Goal: Use online tool/utility: Utilize a website feature to perform a specific function

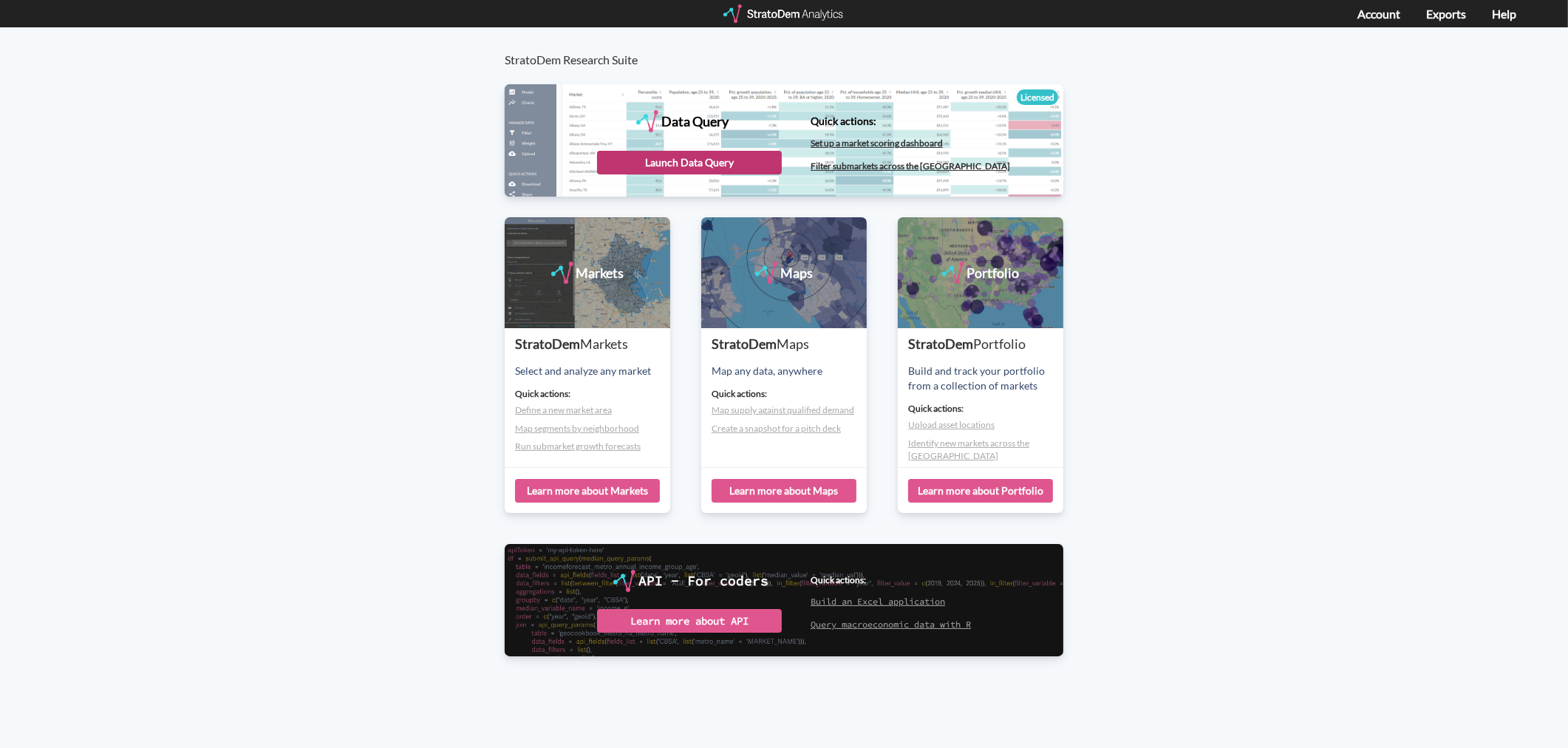
click at [699, 158] on div "Launch Data Query" at bounding box center [689, 162] width 184 height 24
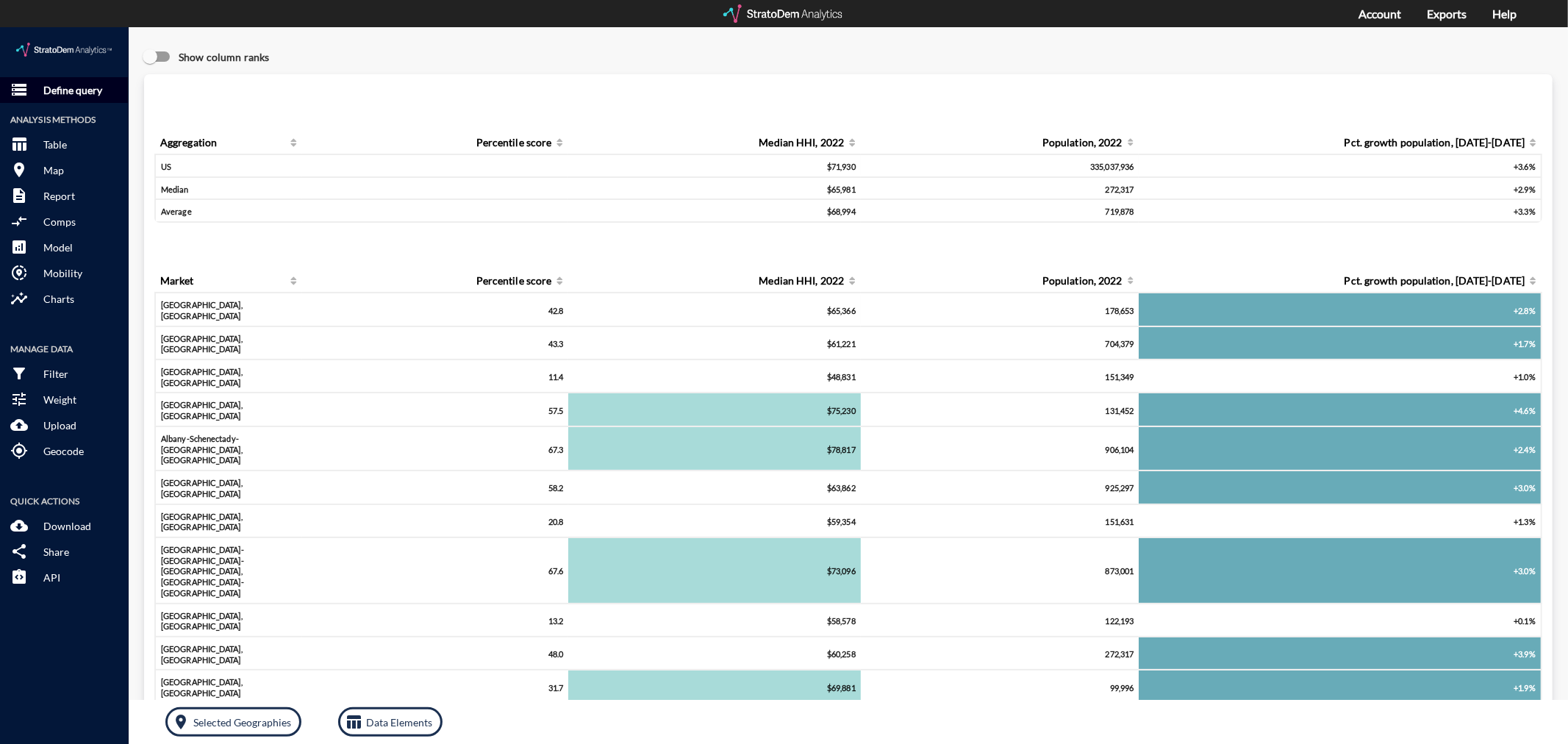
click button "storage Define query"
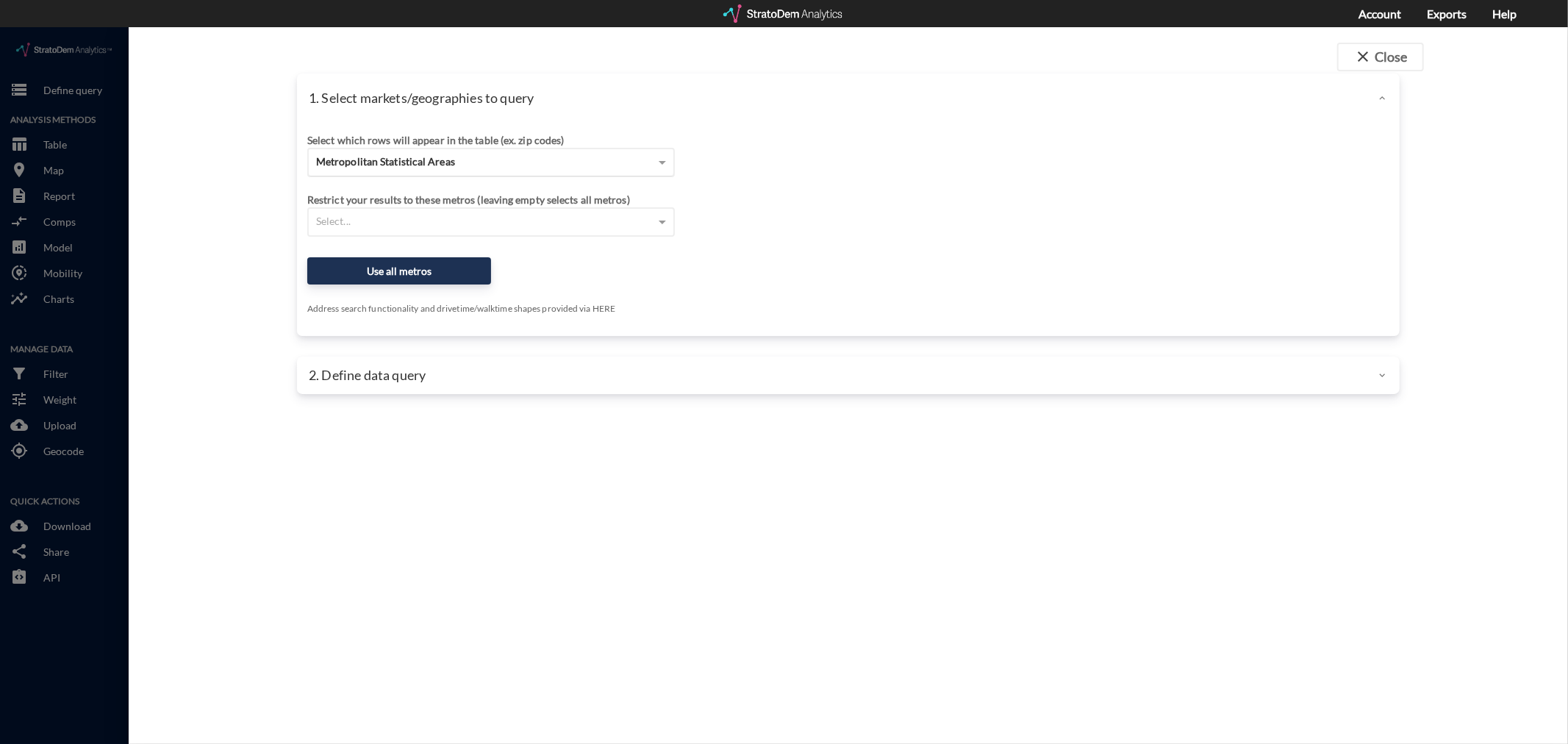
click div "Metropolitan Statistical Areas"
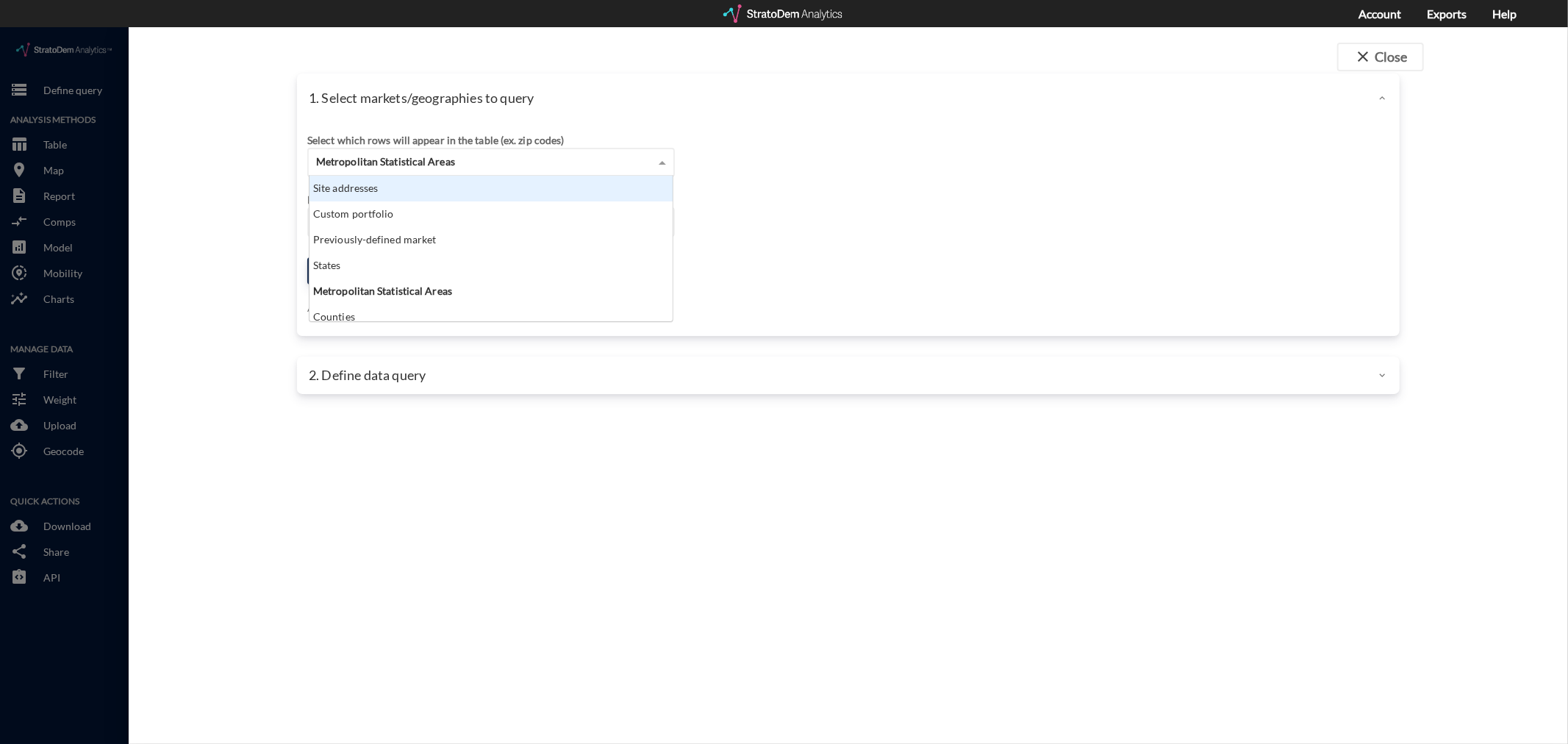
scroll to position [133, 356]
click div "Site addresses"
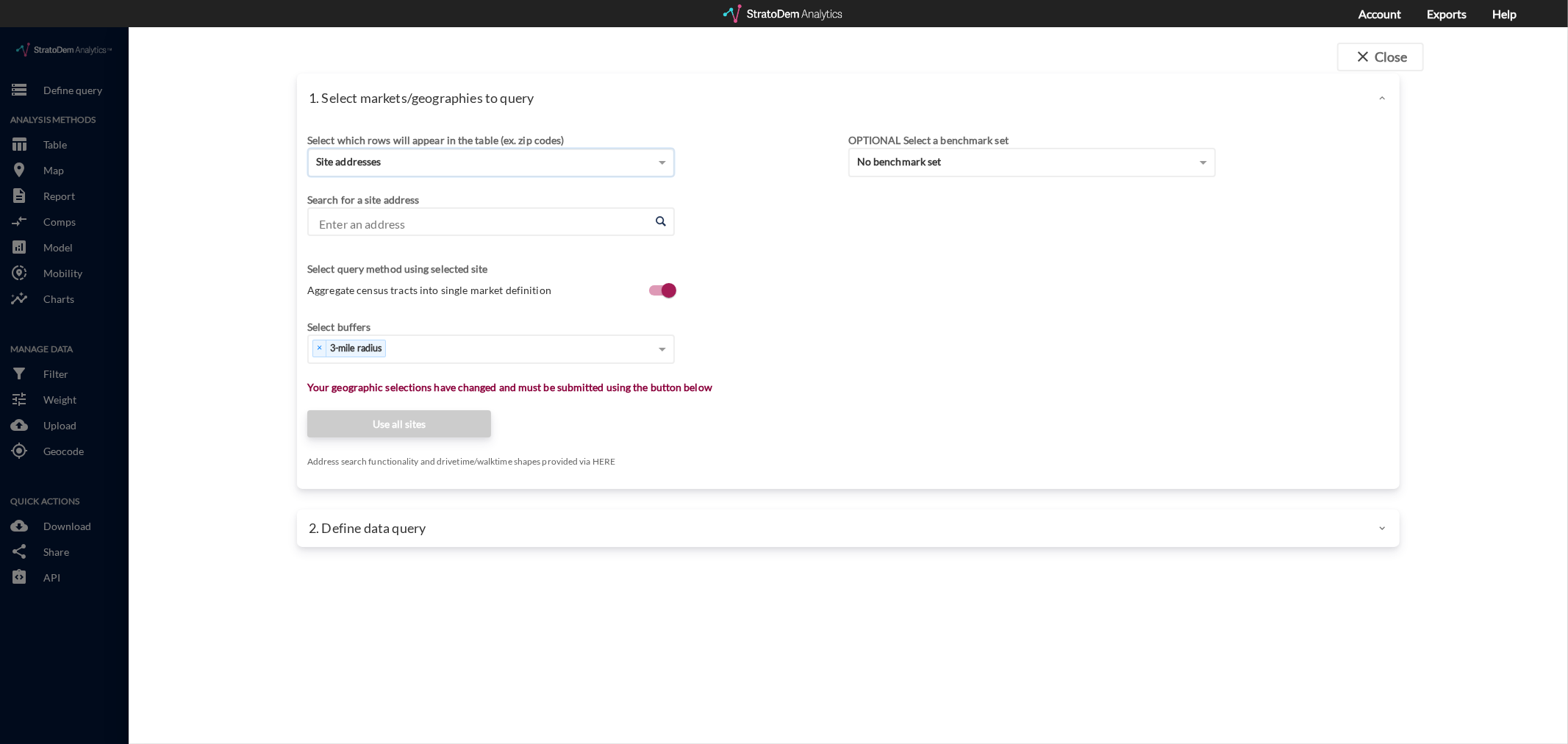
click input "Enter an address"
click div "Select which rows will appear in the table (ex. zip codes) Site addresses Selec…"
click input "Enter an address"
paste input "[STREET_ADDRESS][PERSON_NAME]"
click li "[STREET_ADDRESS][PERSON_NAME][US_STATE]"
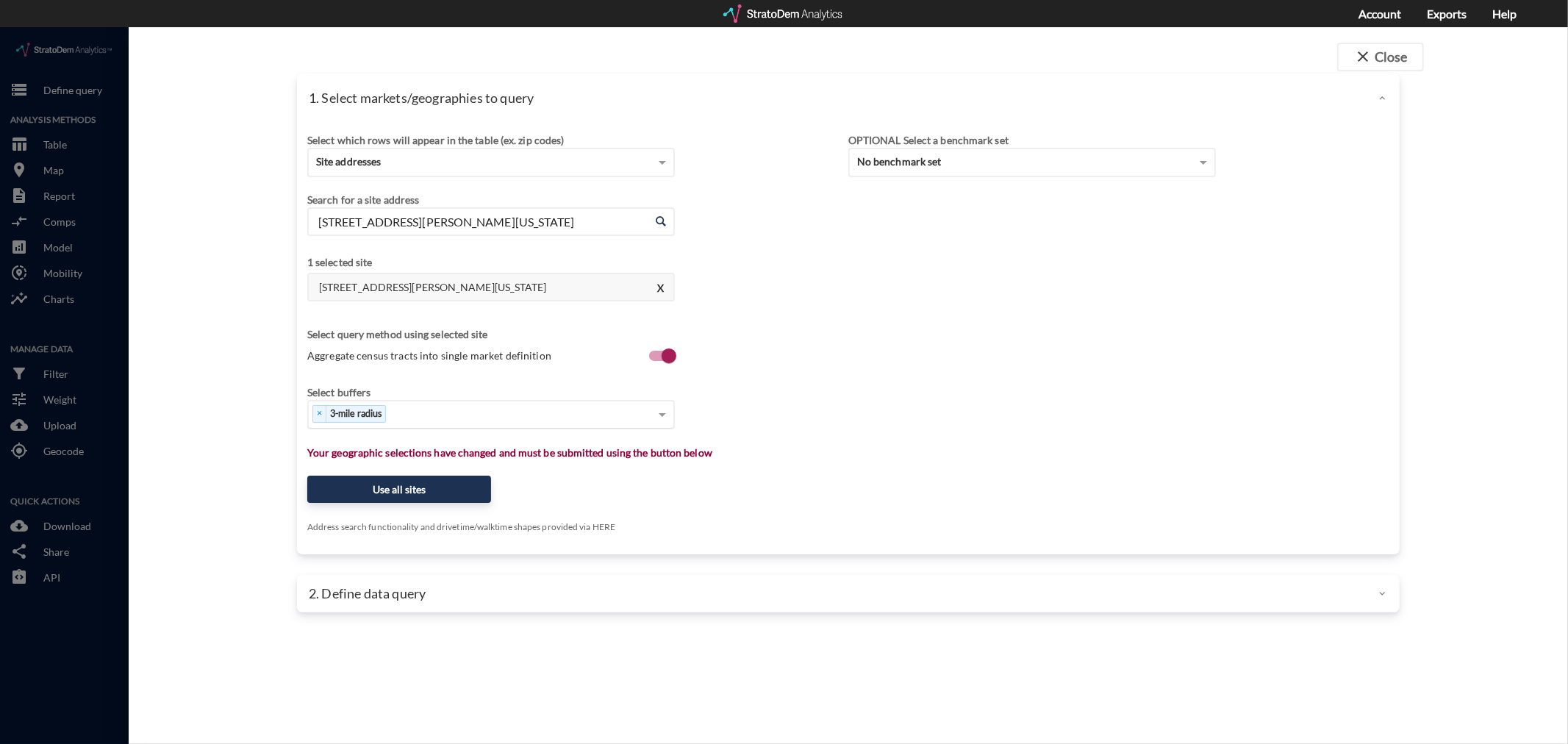
type input "[STREET_ADDRESS][PERSON_NAME][US_STATE]"
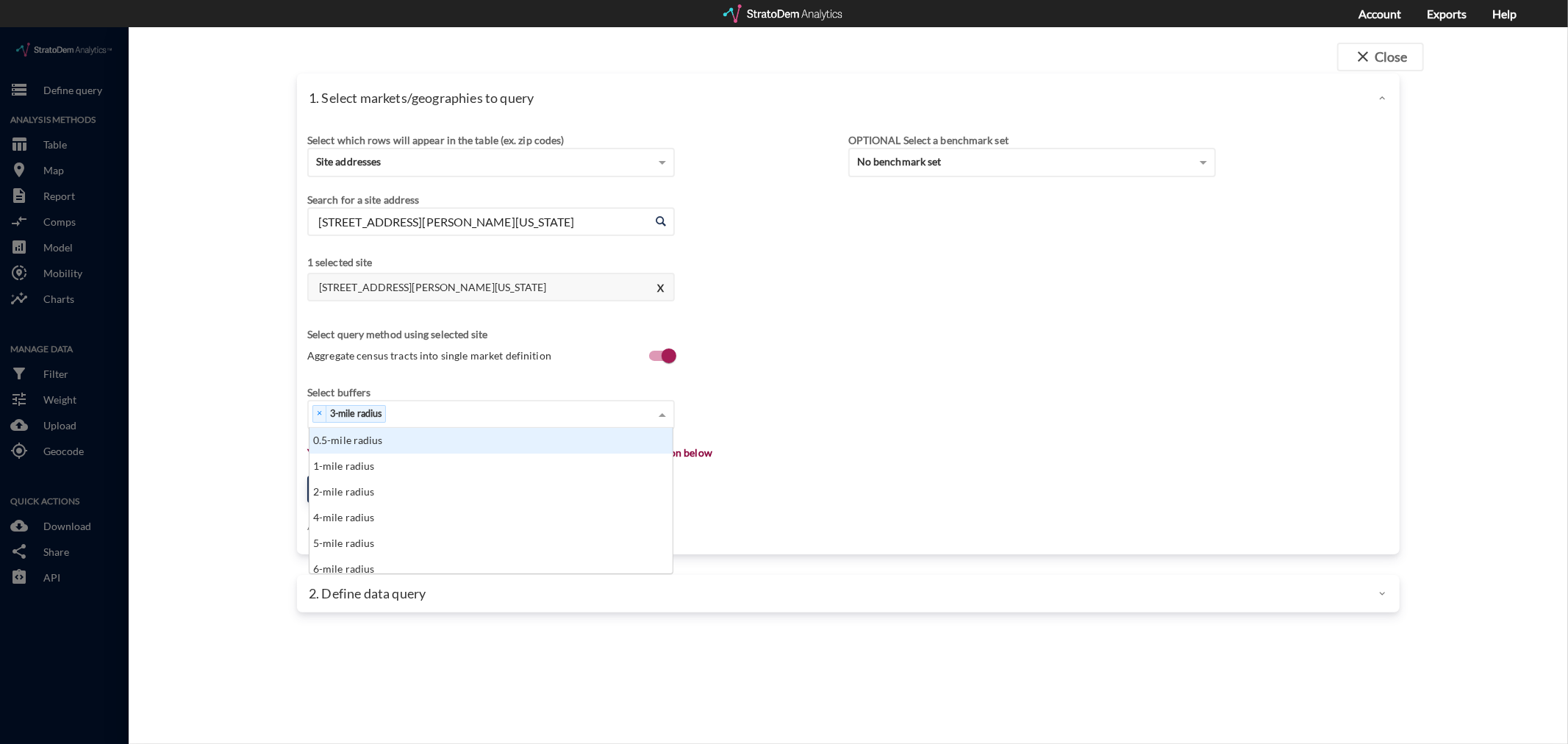
click div "× 3-mile radius"
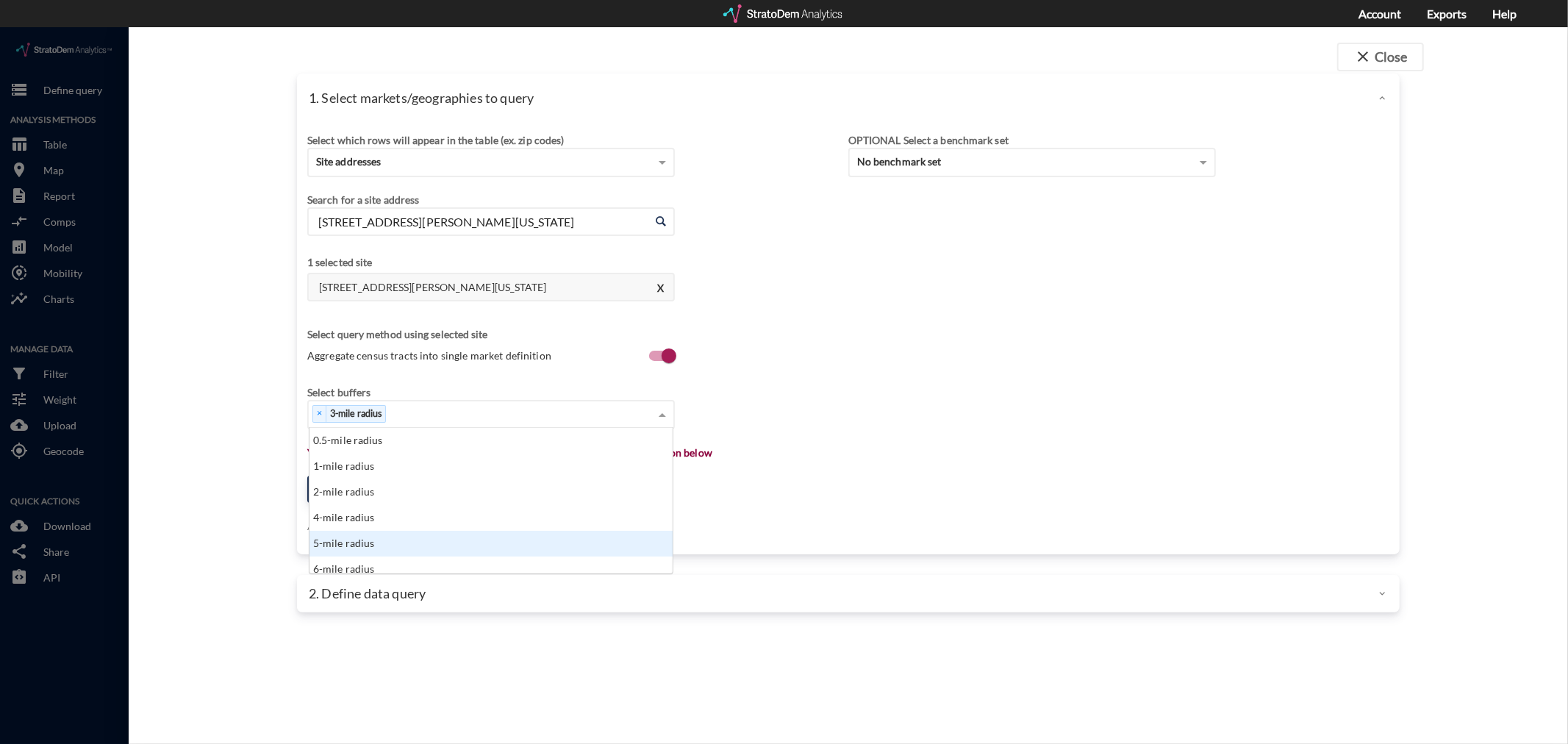
click div "5-mile radius"
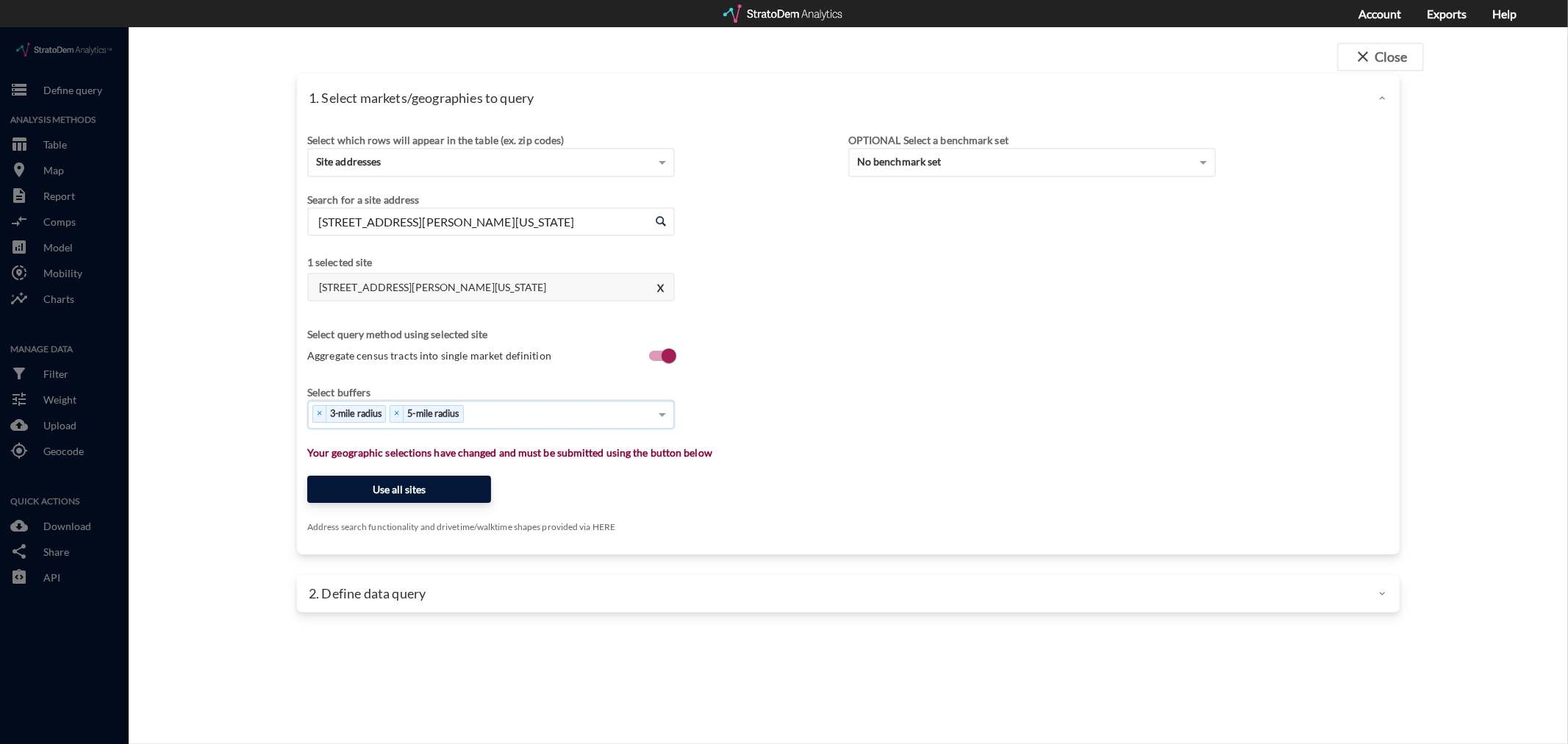
click button "Use all sites"
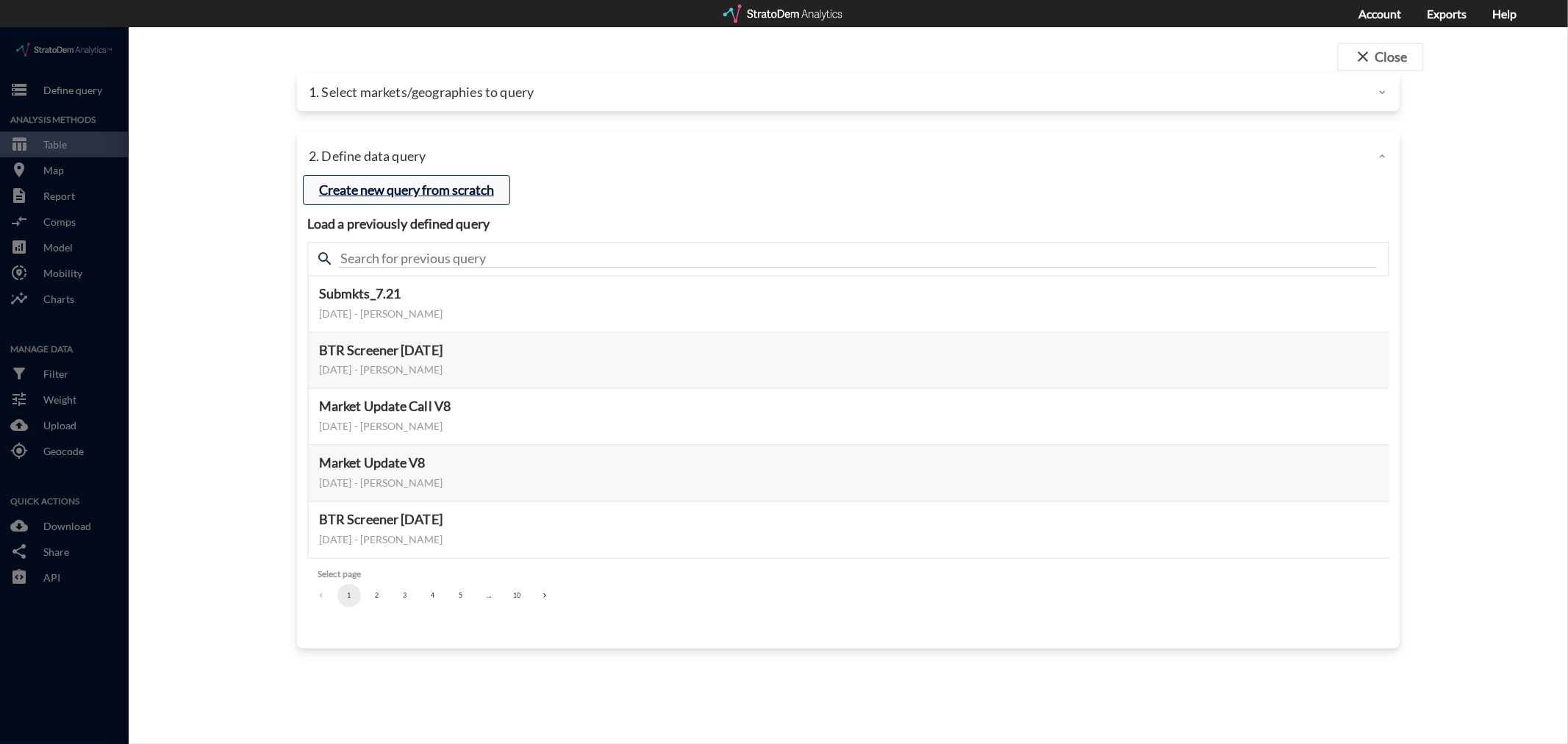
click button "Create new query from scratch"
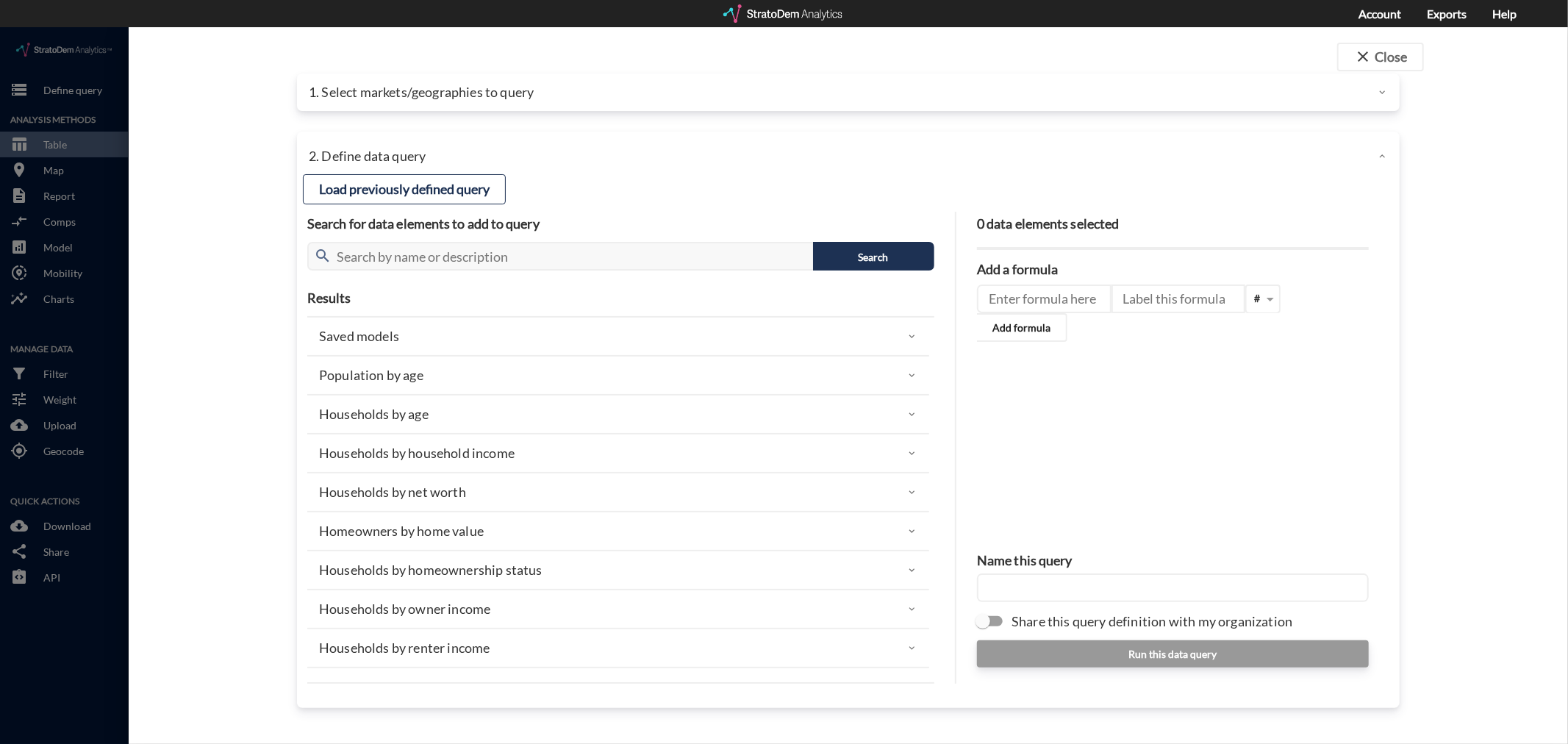
click p "Population by age"
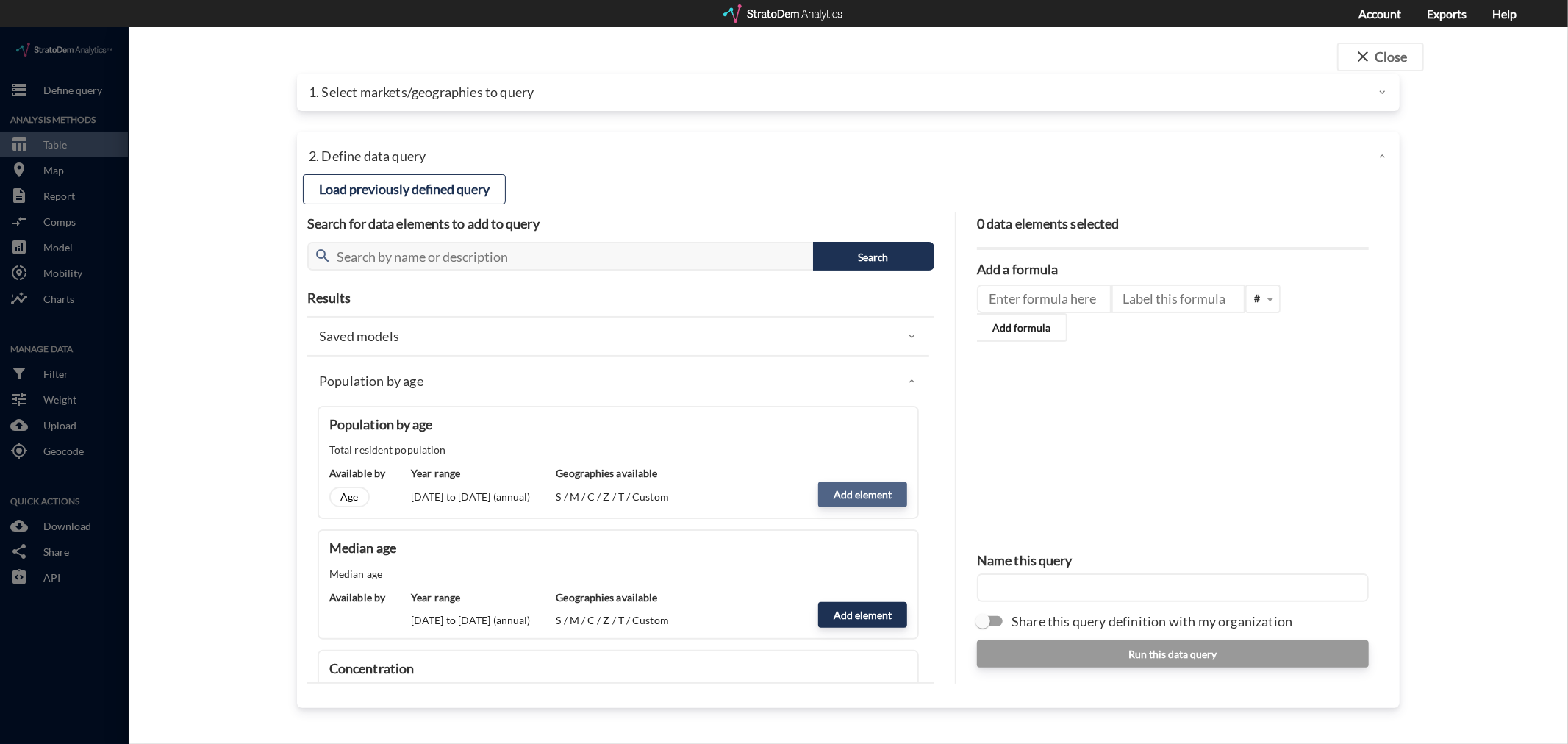
click button "Add element"
type input "POPULATION"
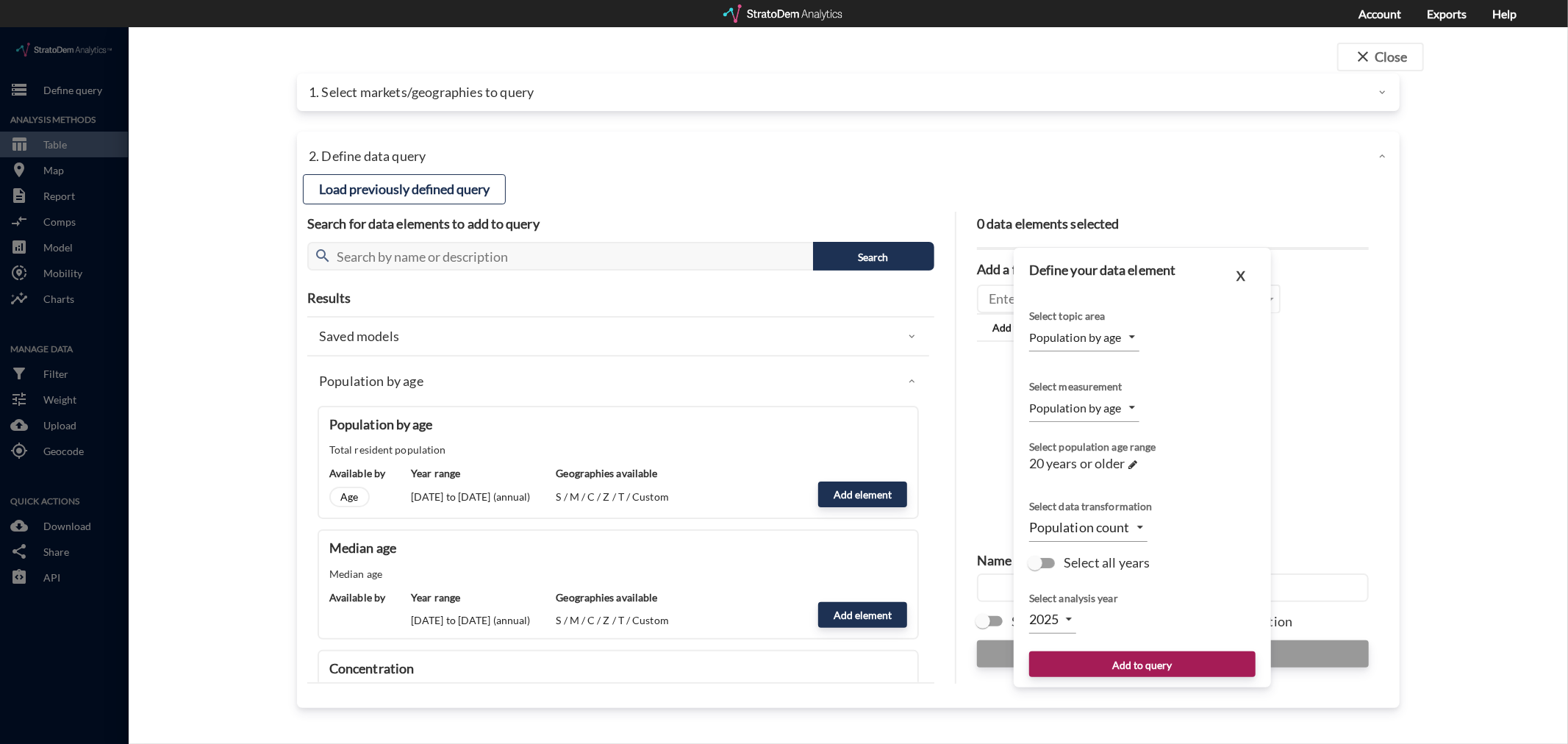
click body "/vantagepoint/us/-1 storage Define query Analysis Methods table_chart Table roo…"
click li "Population by age"
click span
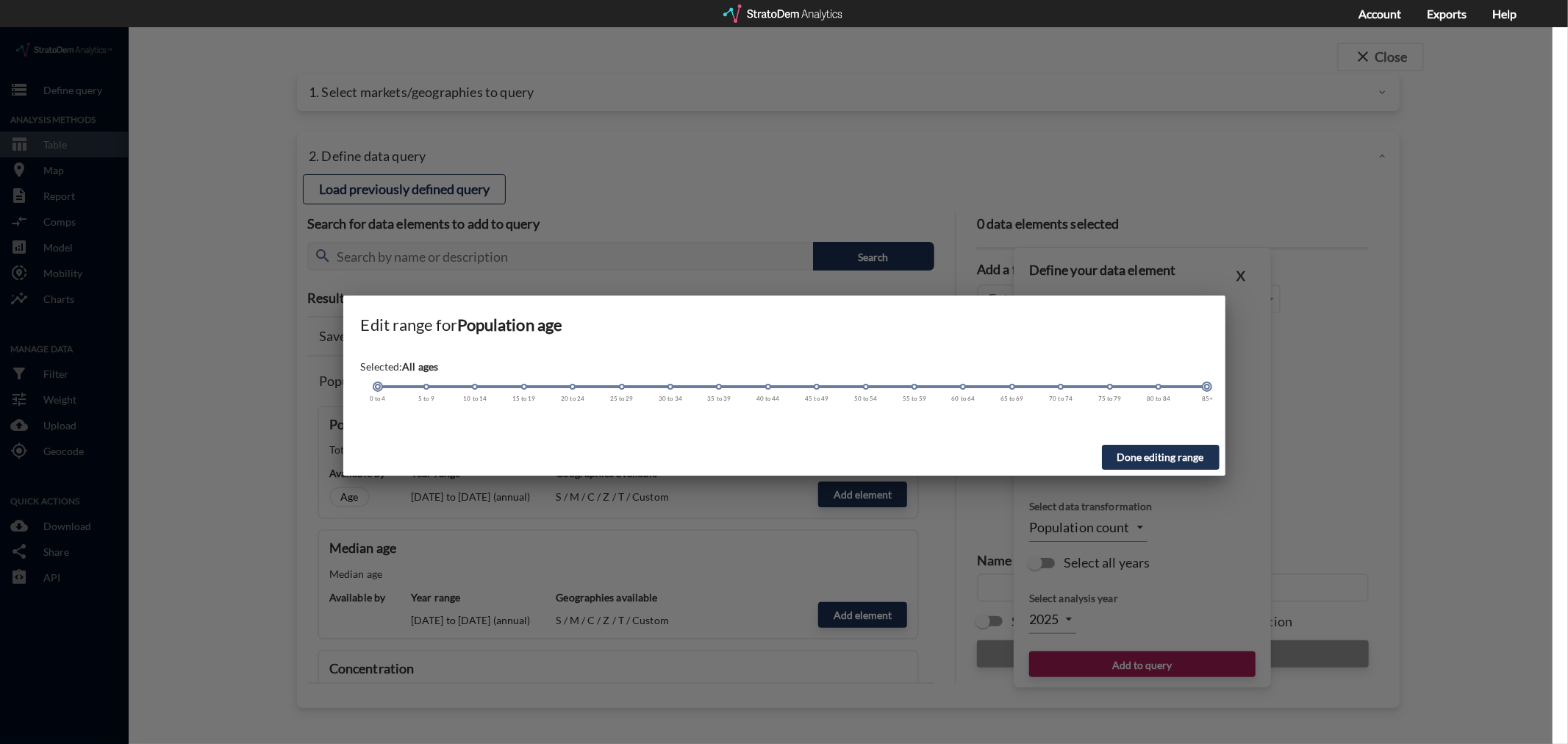
drag, startPoint x: 569, startPoint y: 357, endPoint x: 321, endPoint y: 365, distance: 248.1
click div "Edit range for Population age Selected: All ages [DEMOGRAPHIC_DATA] 5 to 9 10 t…"
click button "Done editing range"
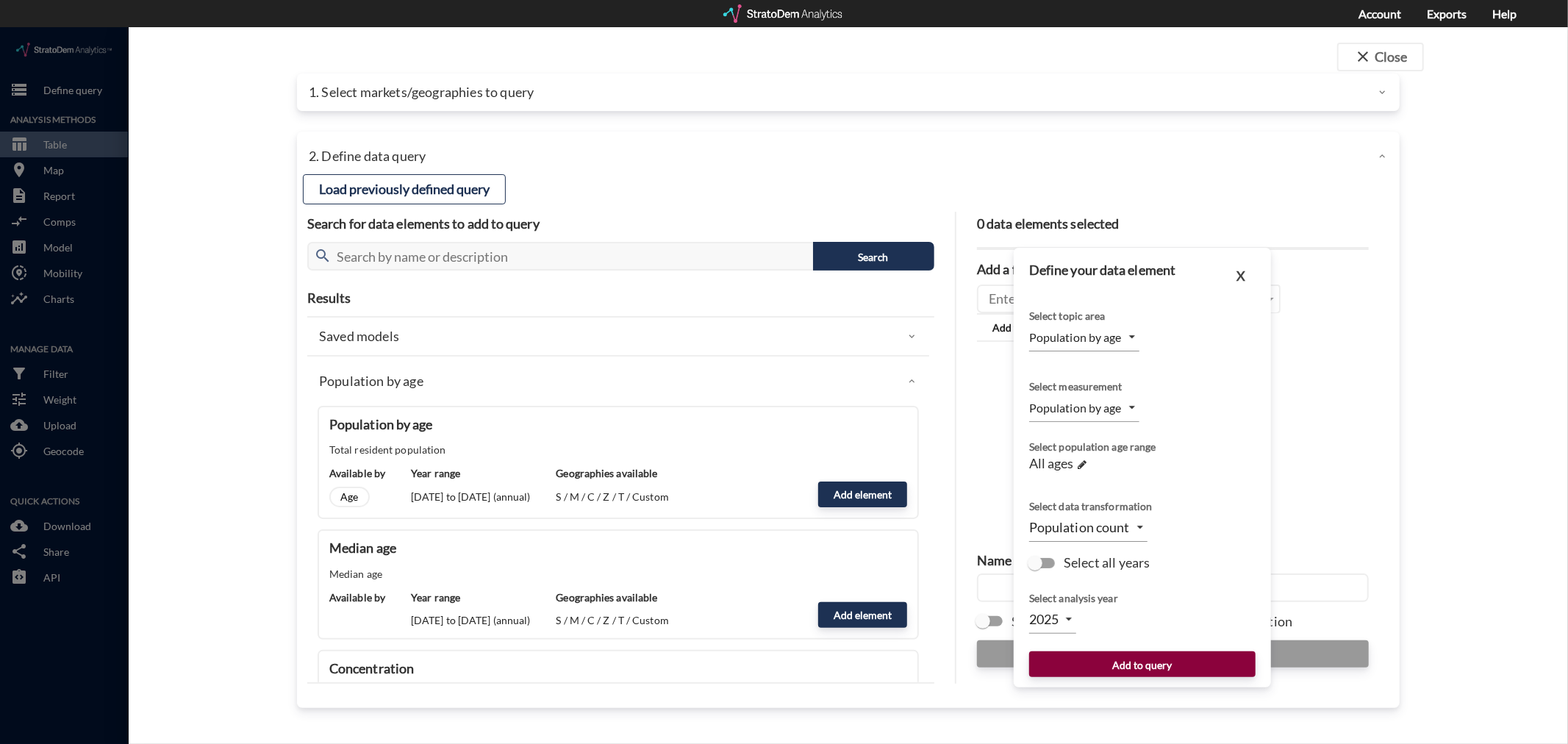
click button "Add to query"
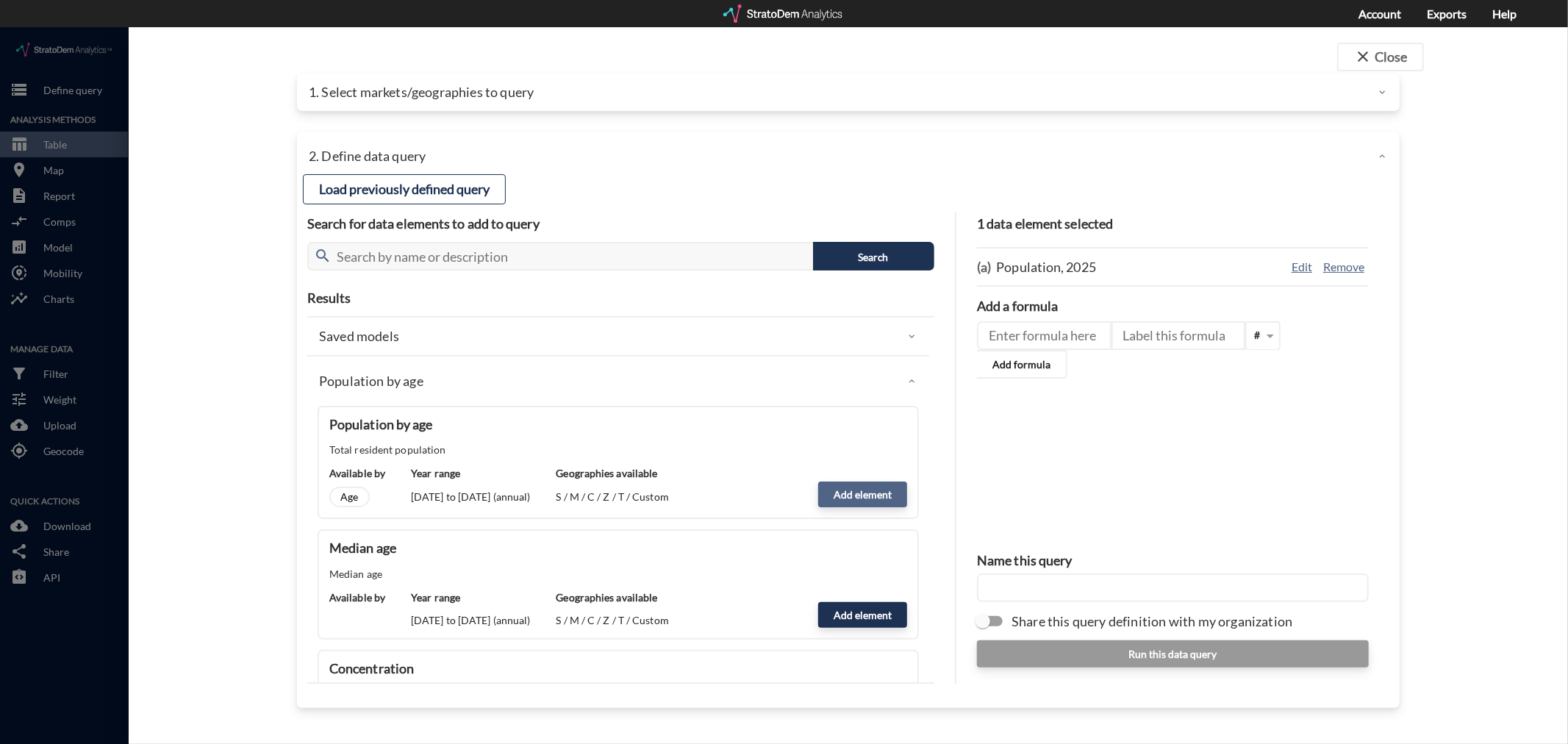
click button "Add element"
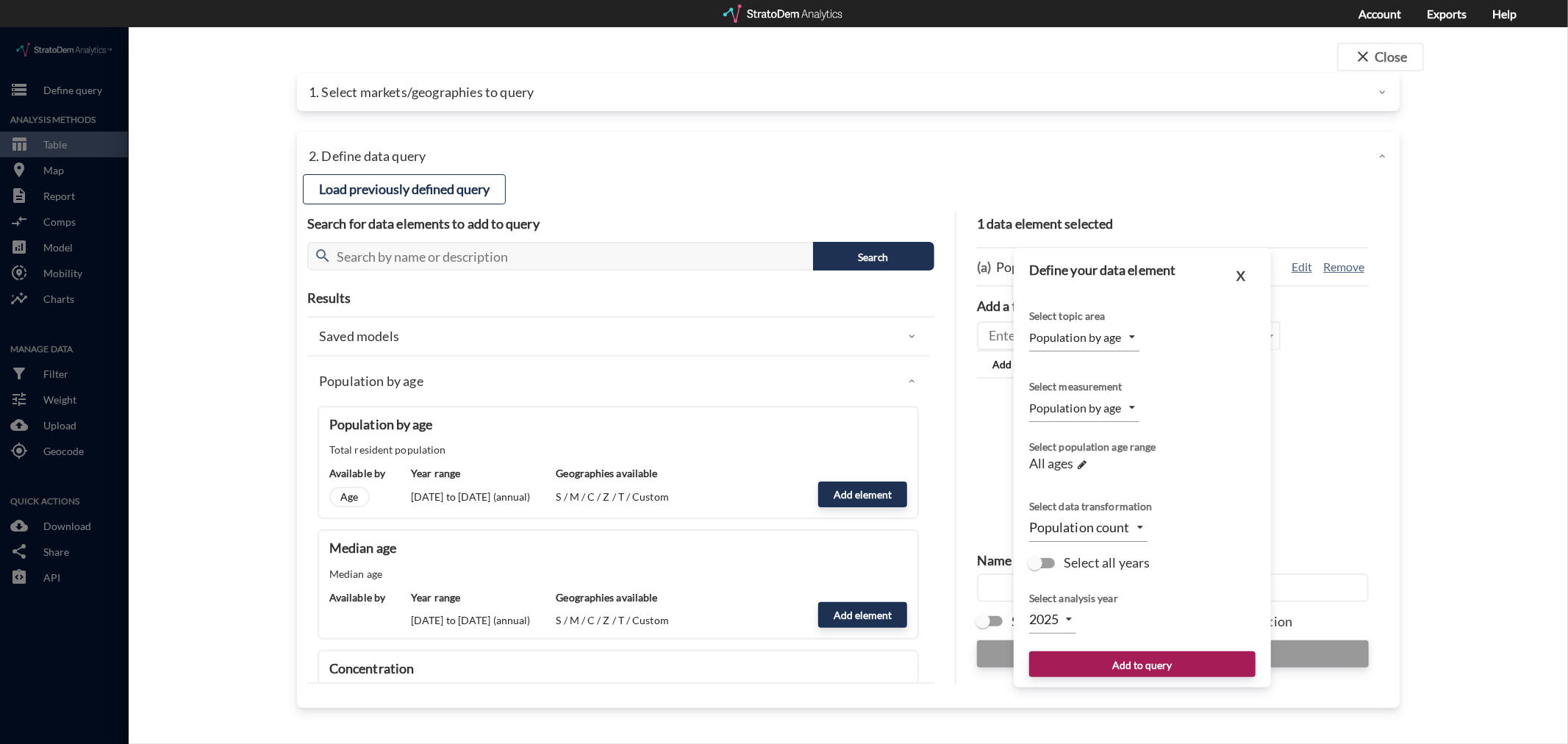
click body "/vantagepoint/us/-1 storage Define query Analysis Methods table_chart Table roo…"
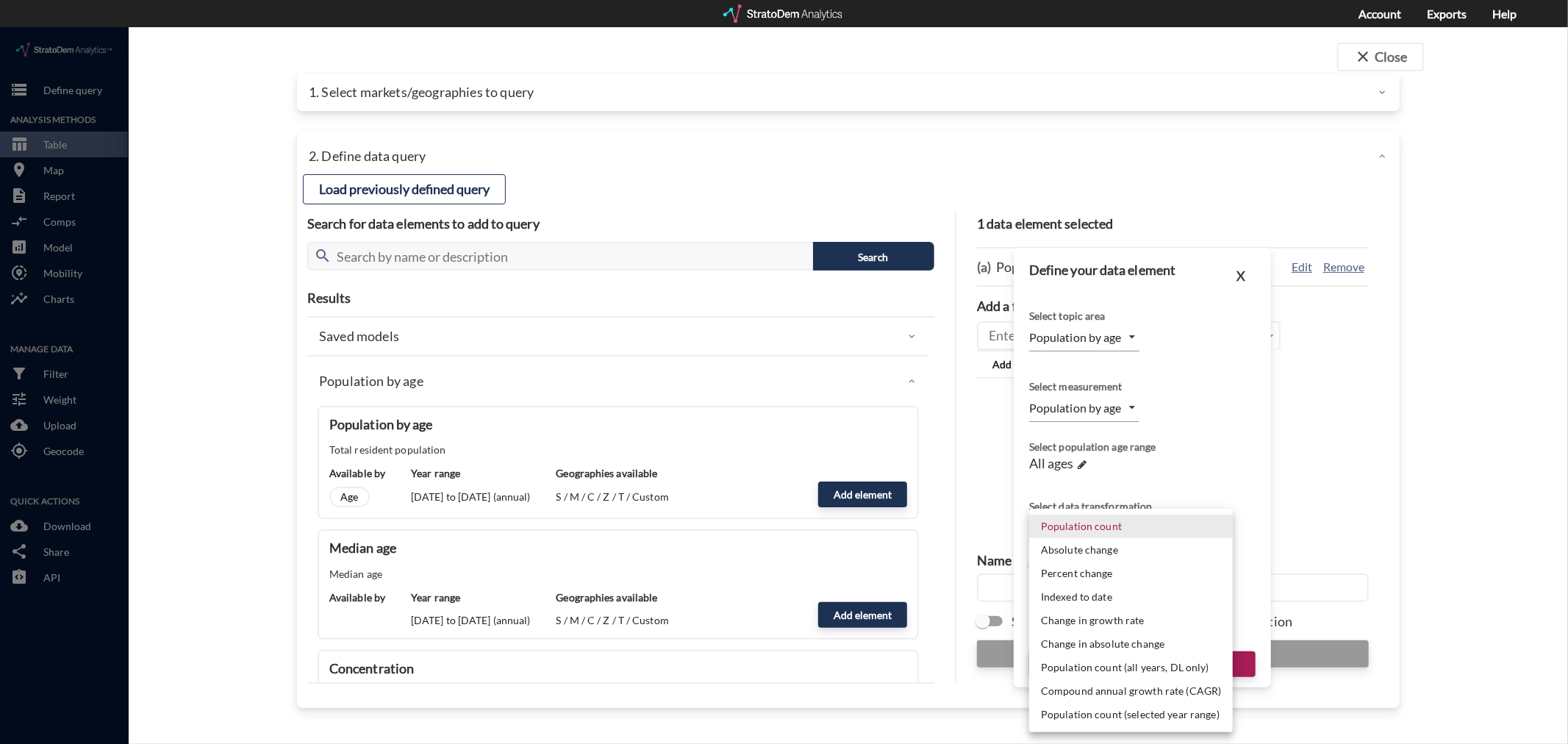
click li "Compound annual growth rate (CAGR)"
type input "CAGR"
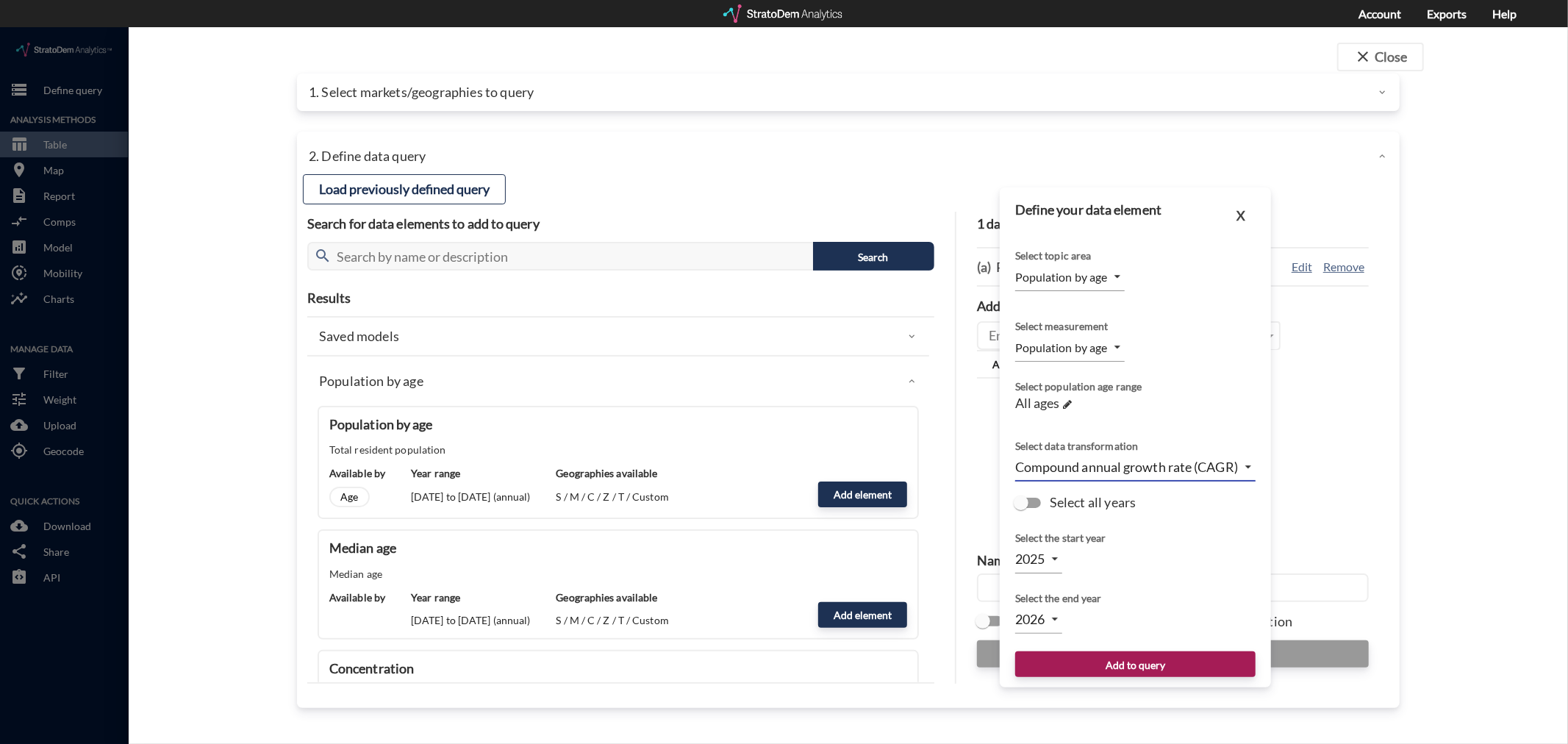
click body "/vantagepoint/us/-1 storage Define query Analysis Methods table_chart Table roo…"
click li "2030"
type input "2030"
click button "Add to query"
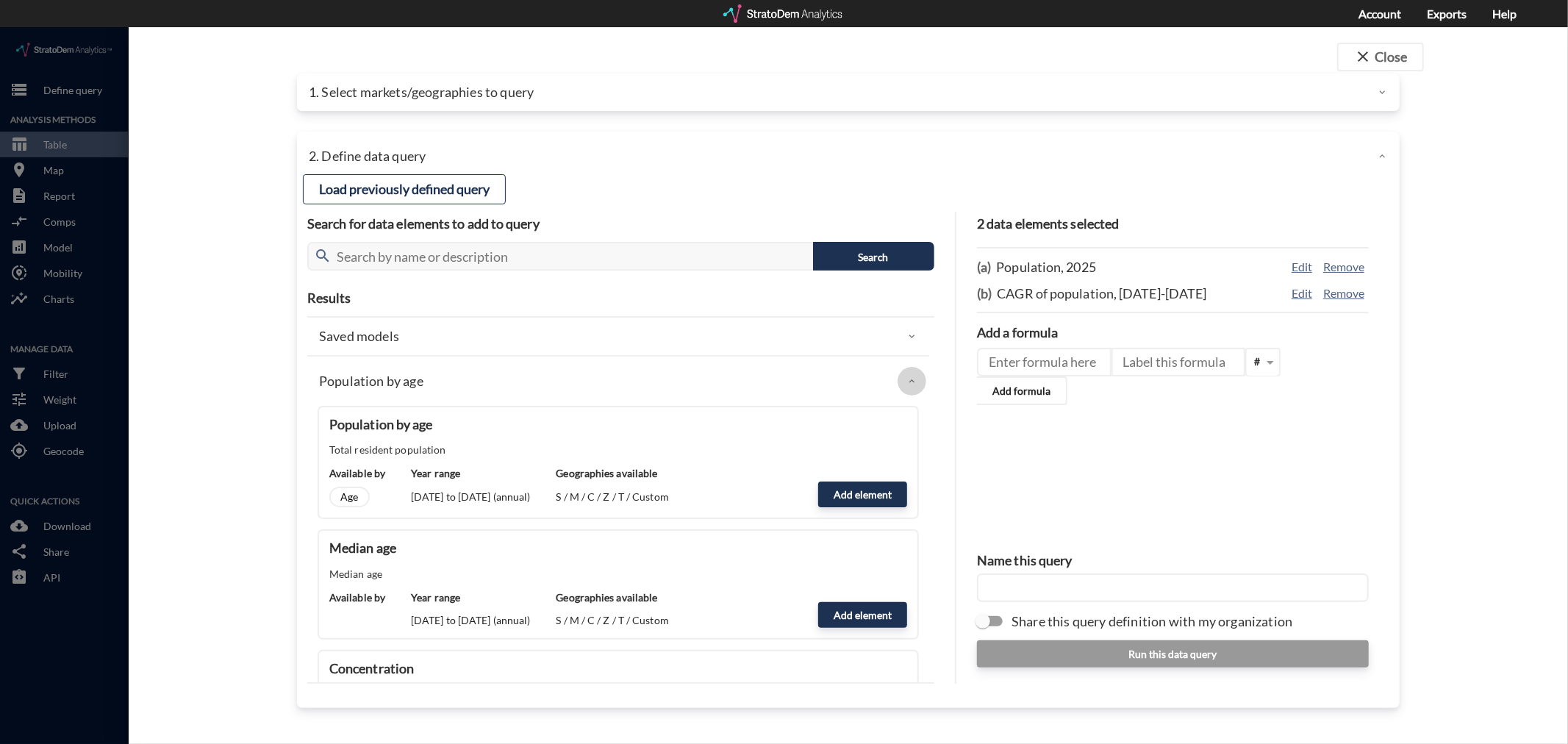
click div
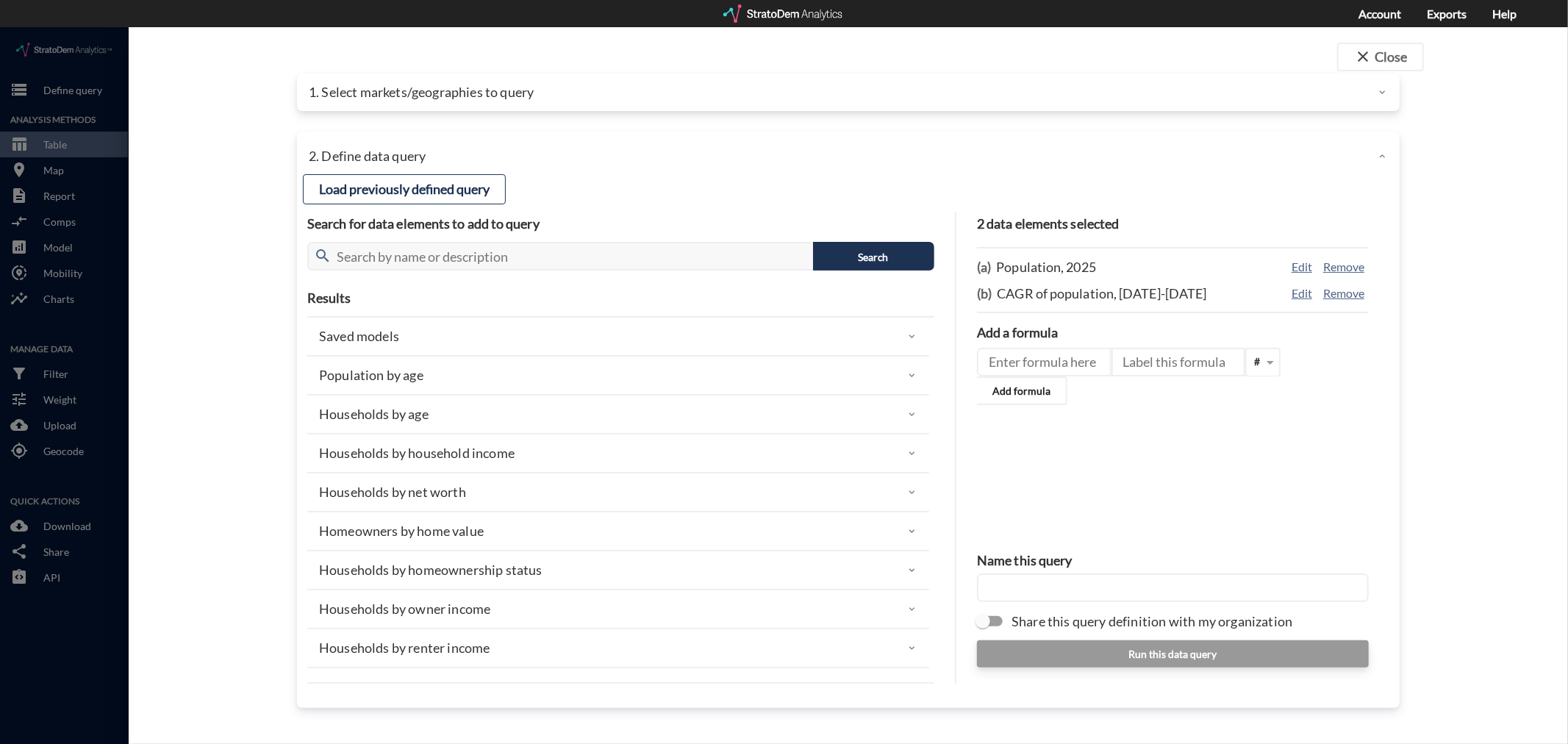
click p "Households by household income"
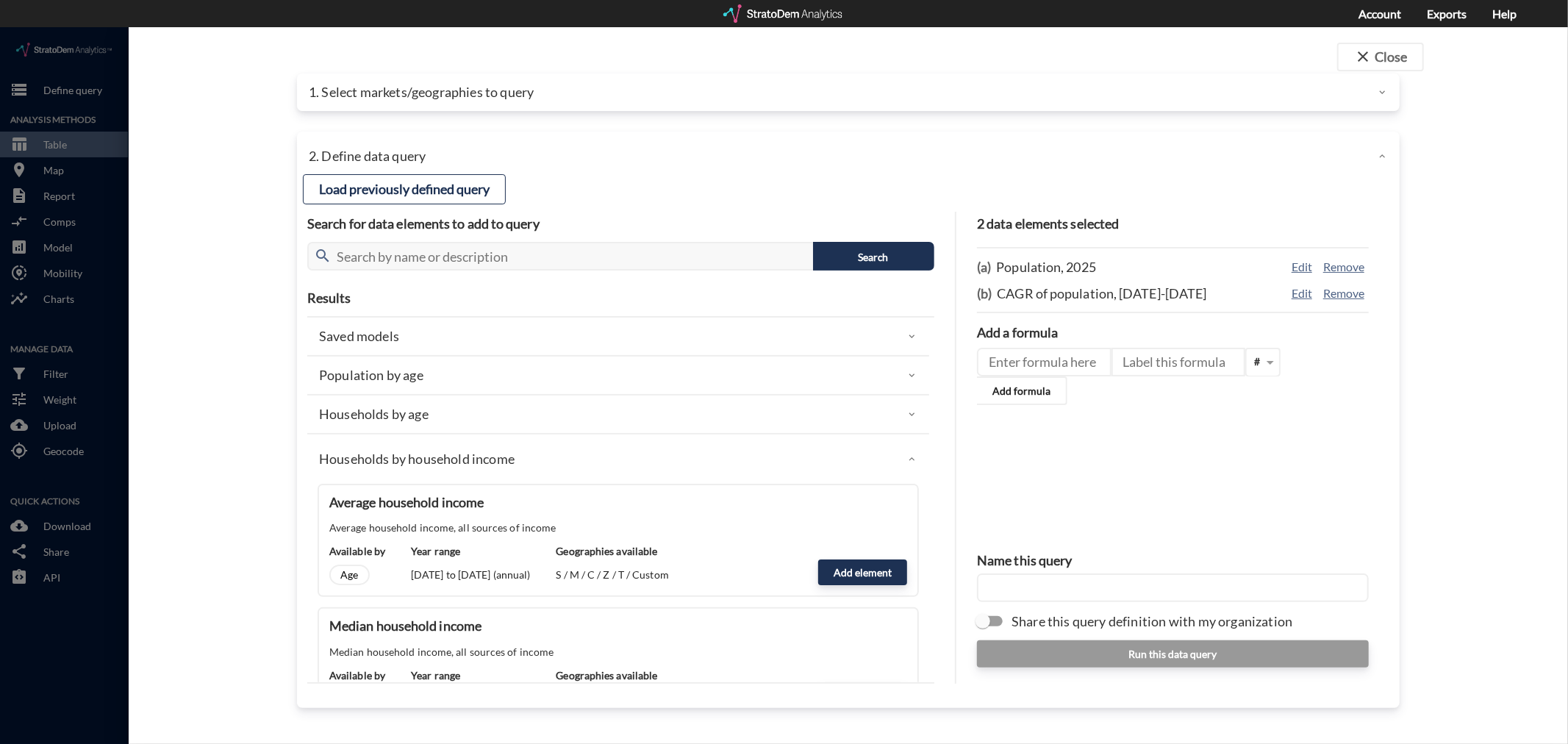
click button "Add element"
type input "HHI_DYNAMICS"
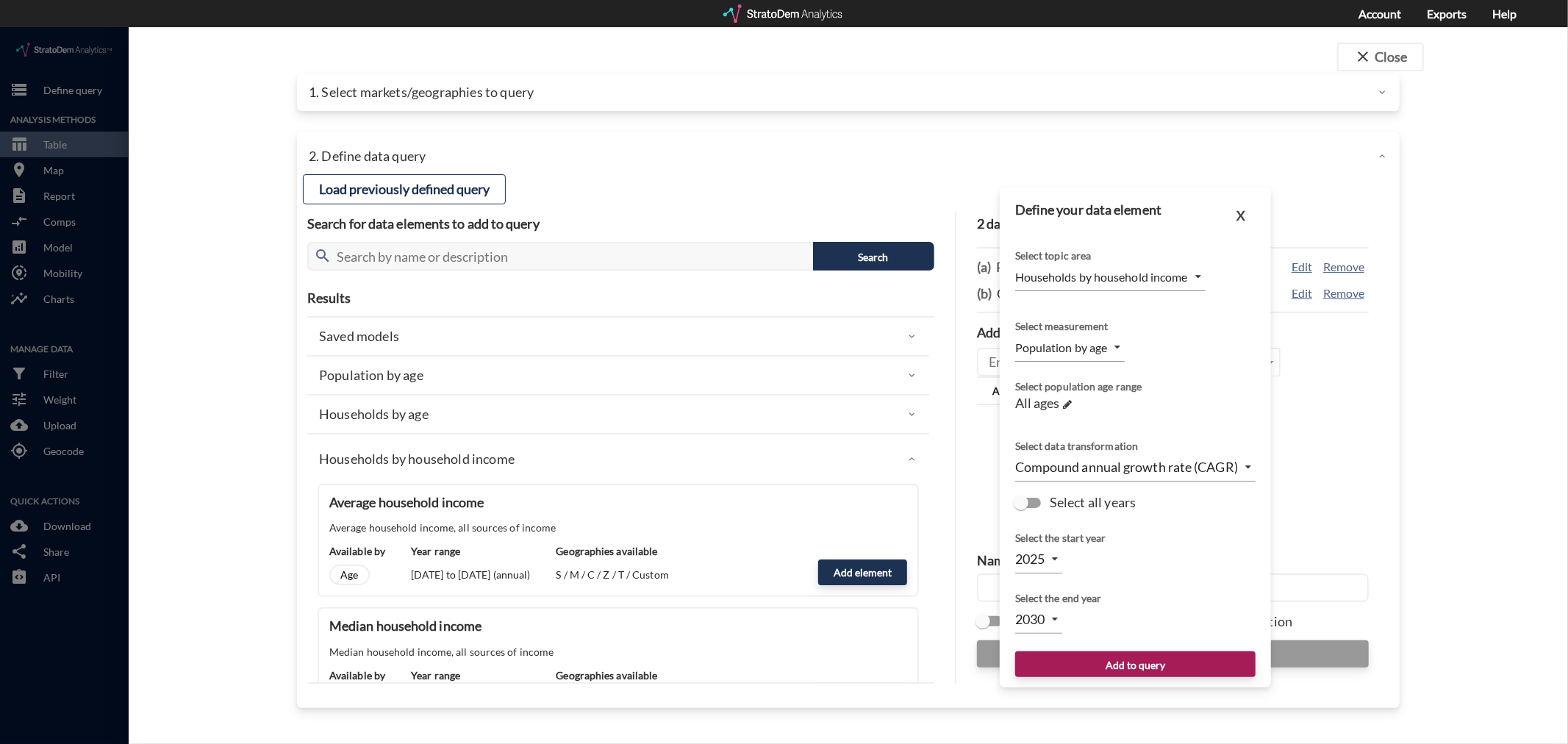
type input "MEDIAN"
type input "2026"
click body "/vantagepoint/us/-1 storage Define query Analysis Methods table_chart Table roo…"
click li "Median HHI"
type input "LEVEL"
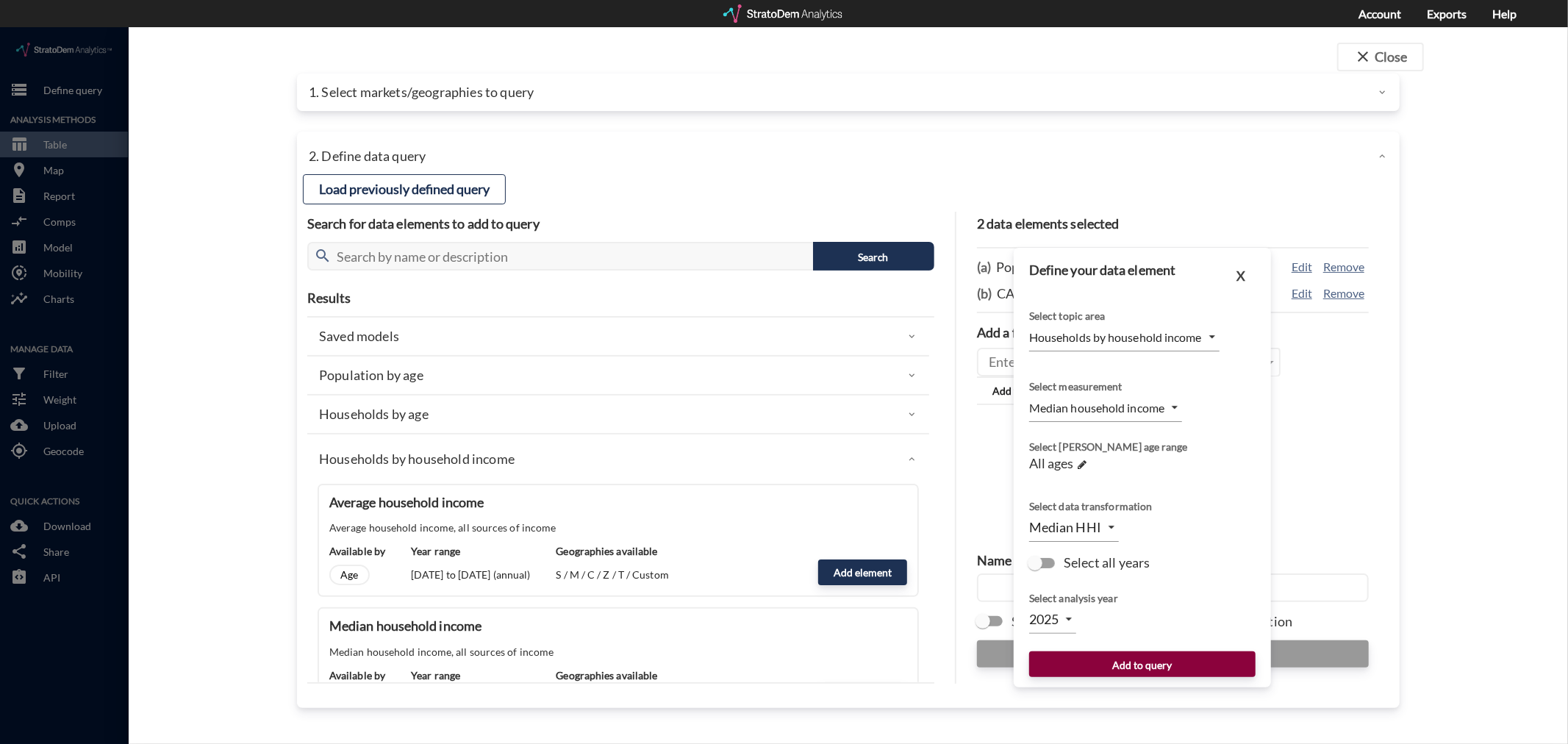
click button "Add to query"
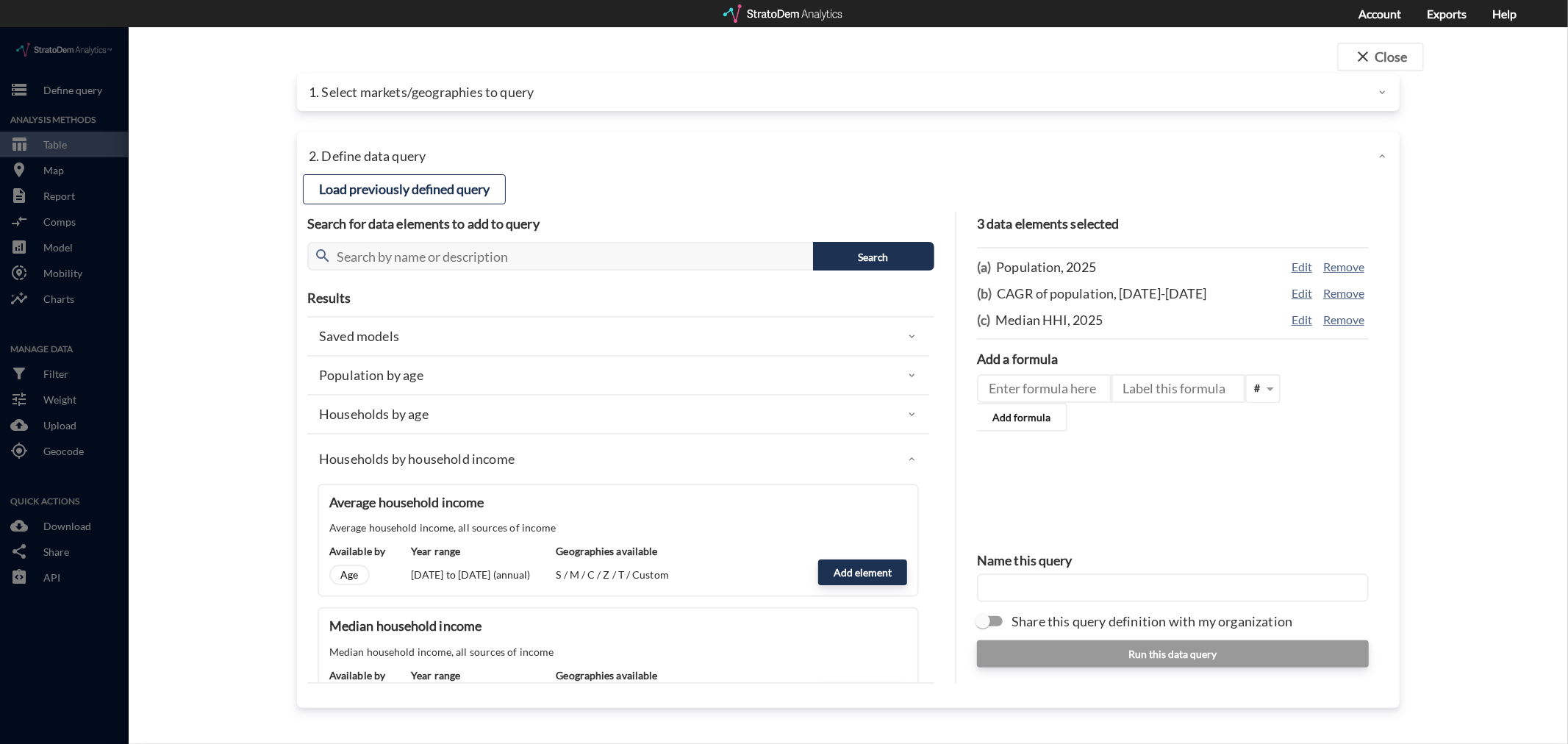
click div "Households by age"
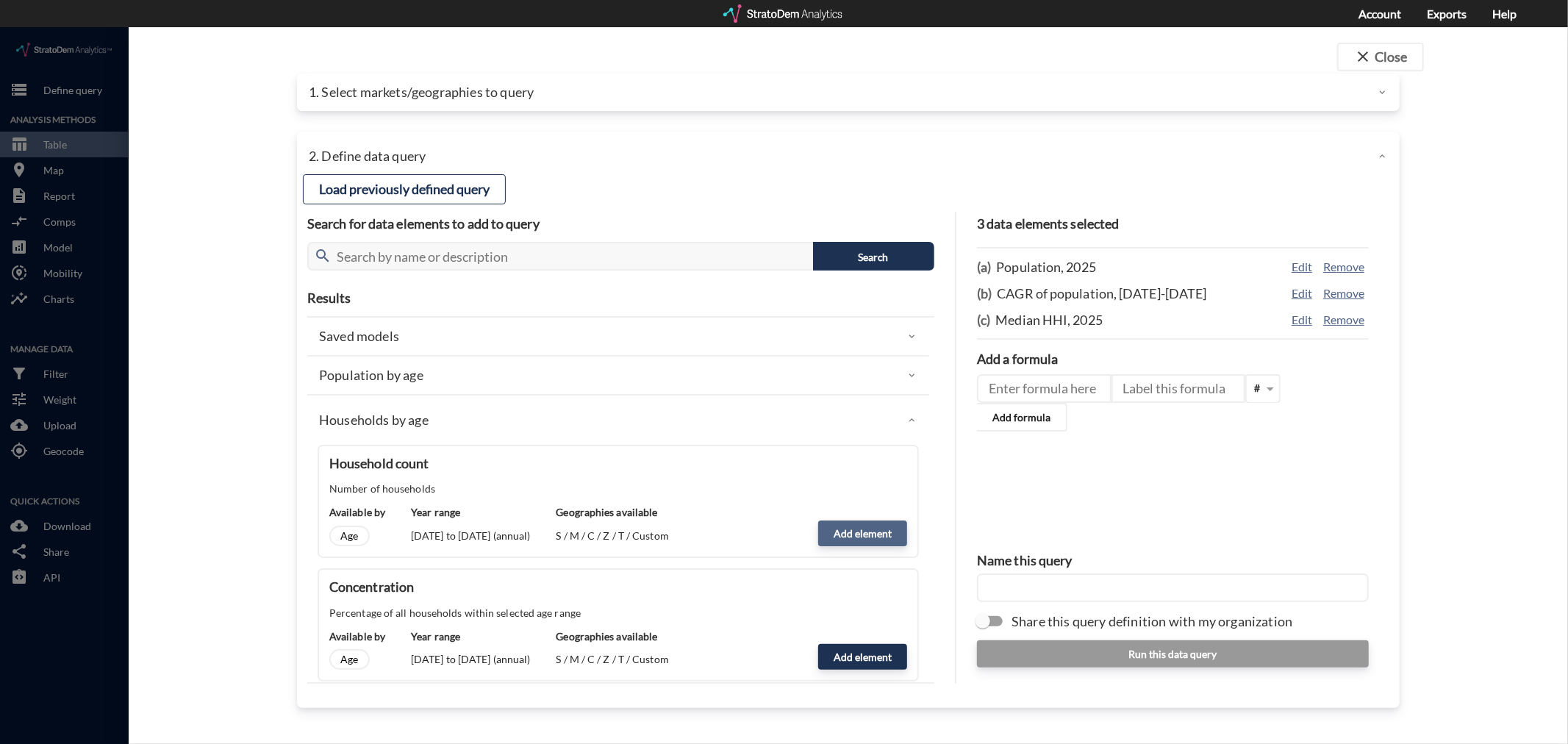
click button "Add element"
type input "HOUSEHOLDS"
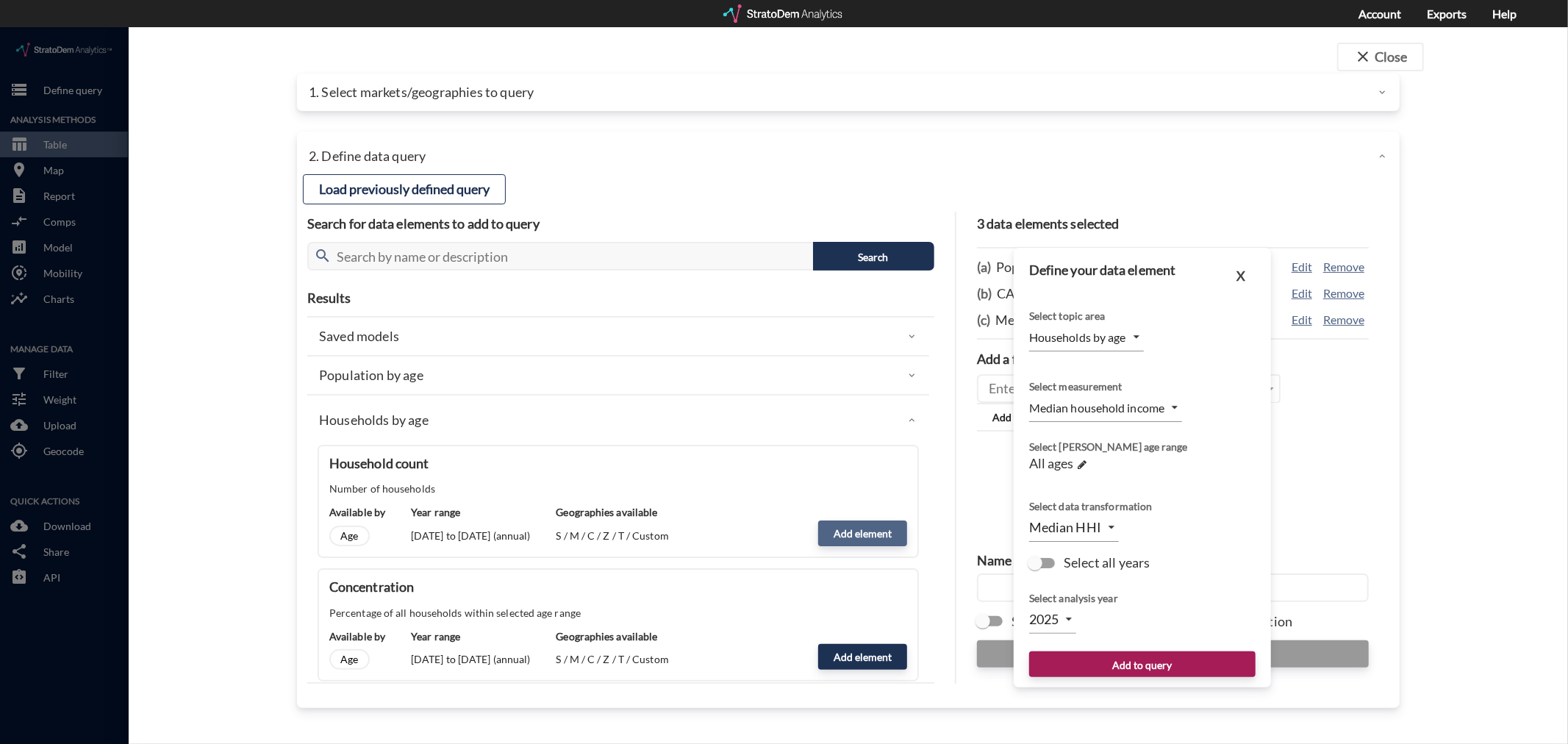
type input "COUNT"
click button "Add to query"
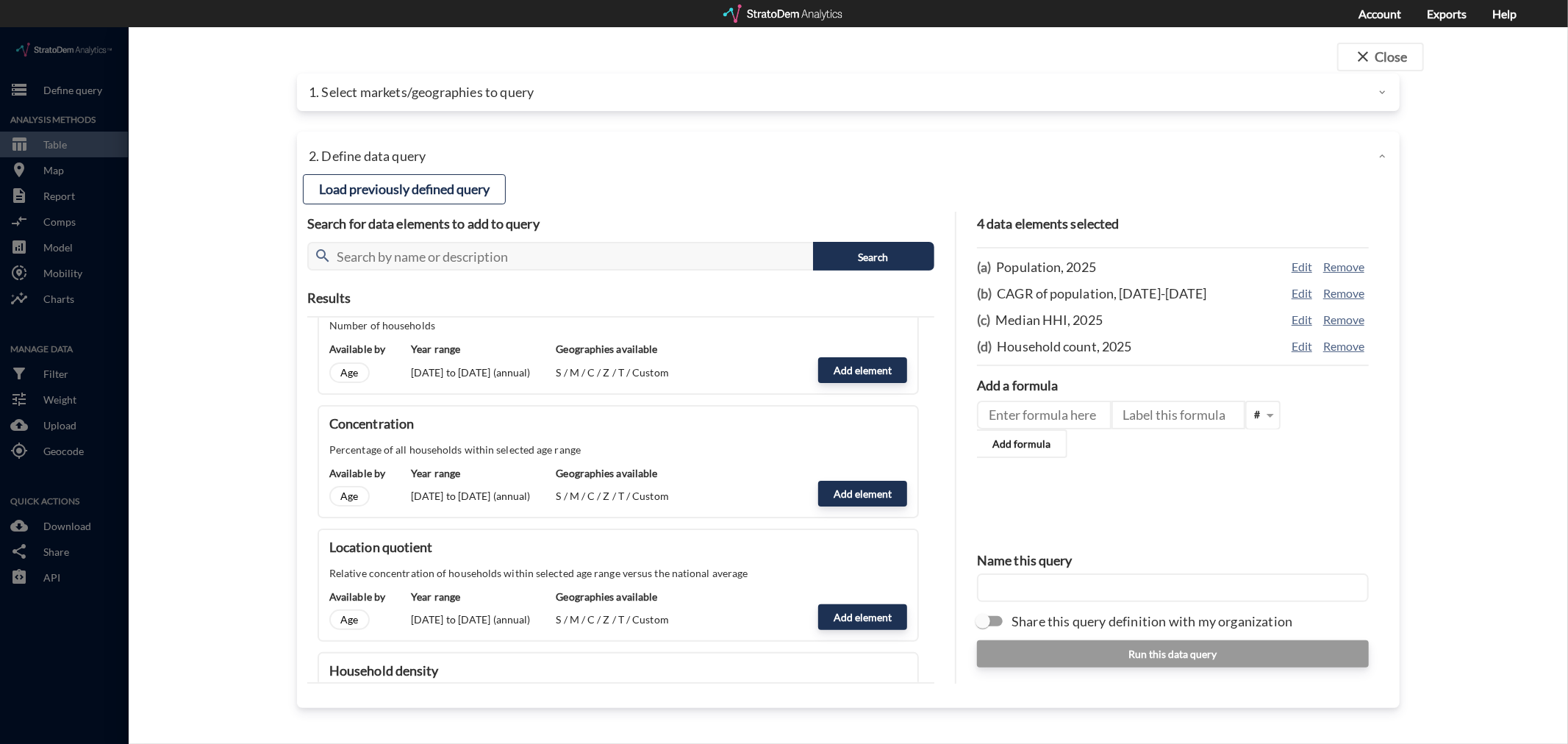
scroll to position [0, 0]
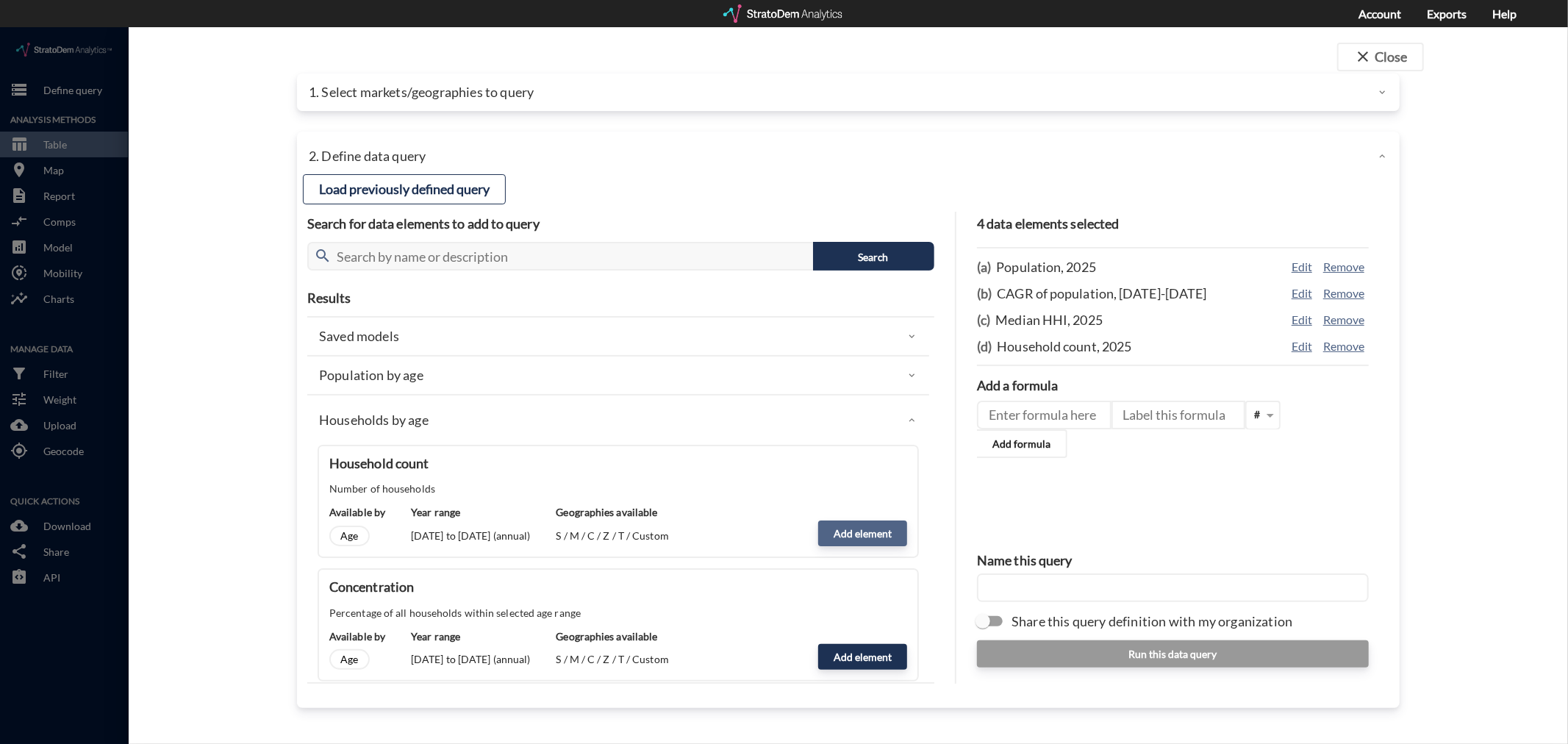
click button "Add element"
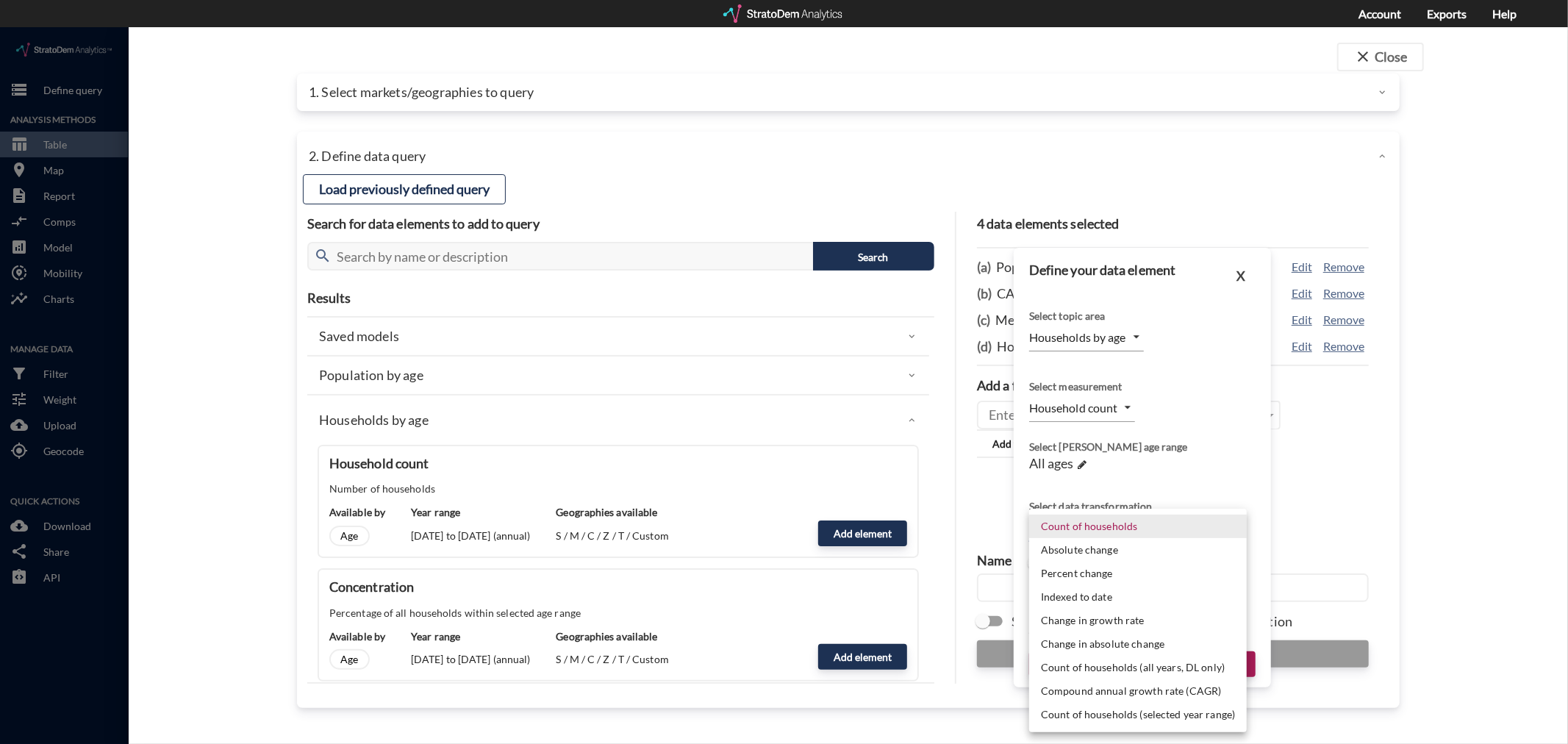
click body "/vantagepoint/us/-1 storage Define query Analysis Methods table_chart Table roo…"
click li "Count of households"
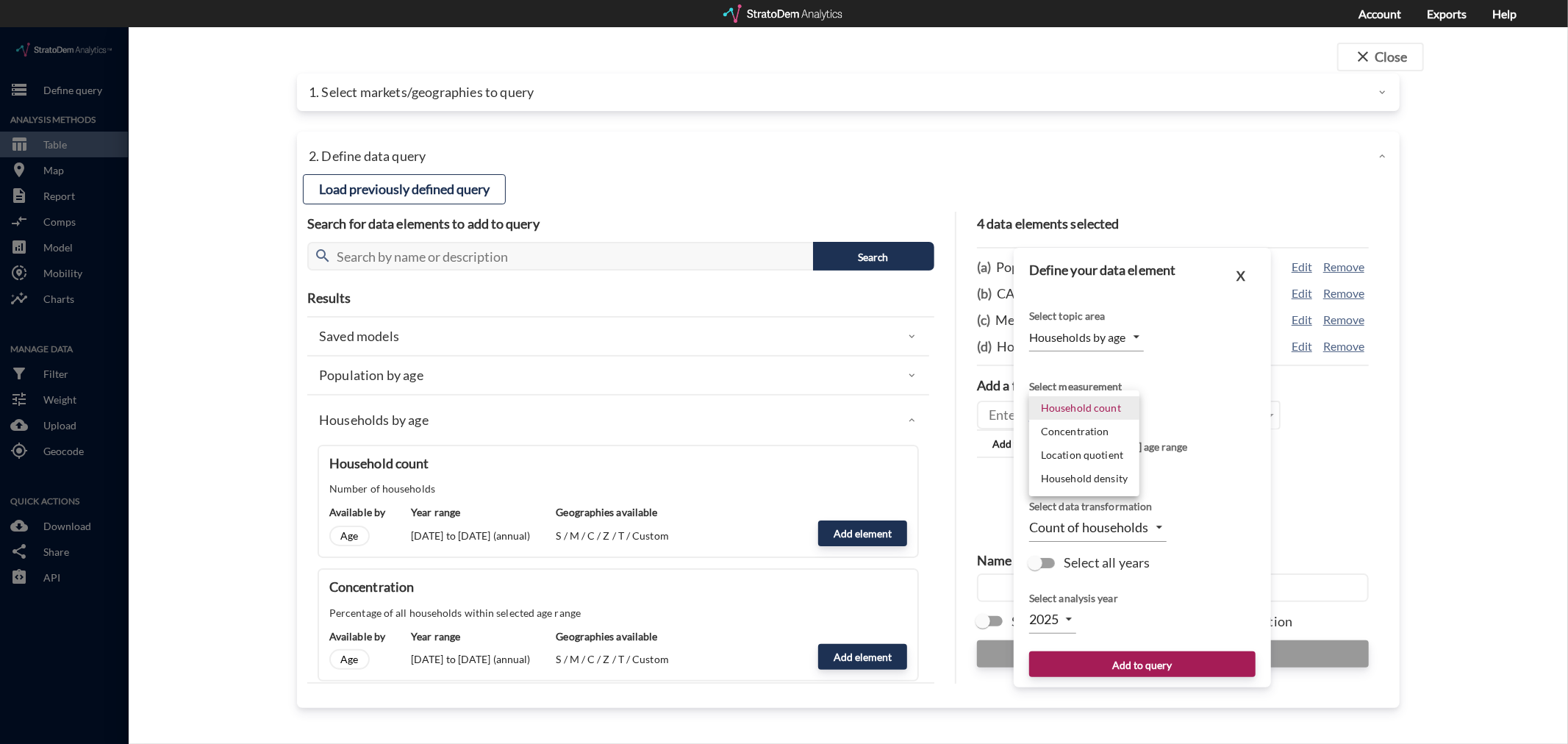
click body "/vantagepoint/us/-1 storage Define query Analysis Methods table_chart Table roo…"
click li "Household count"
click span
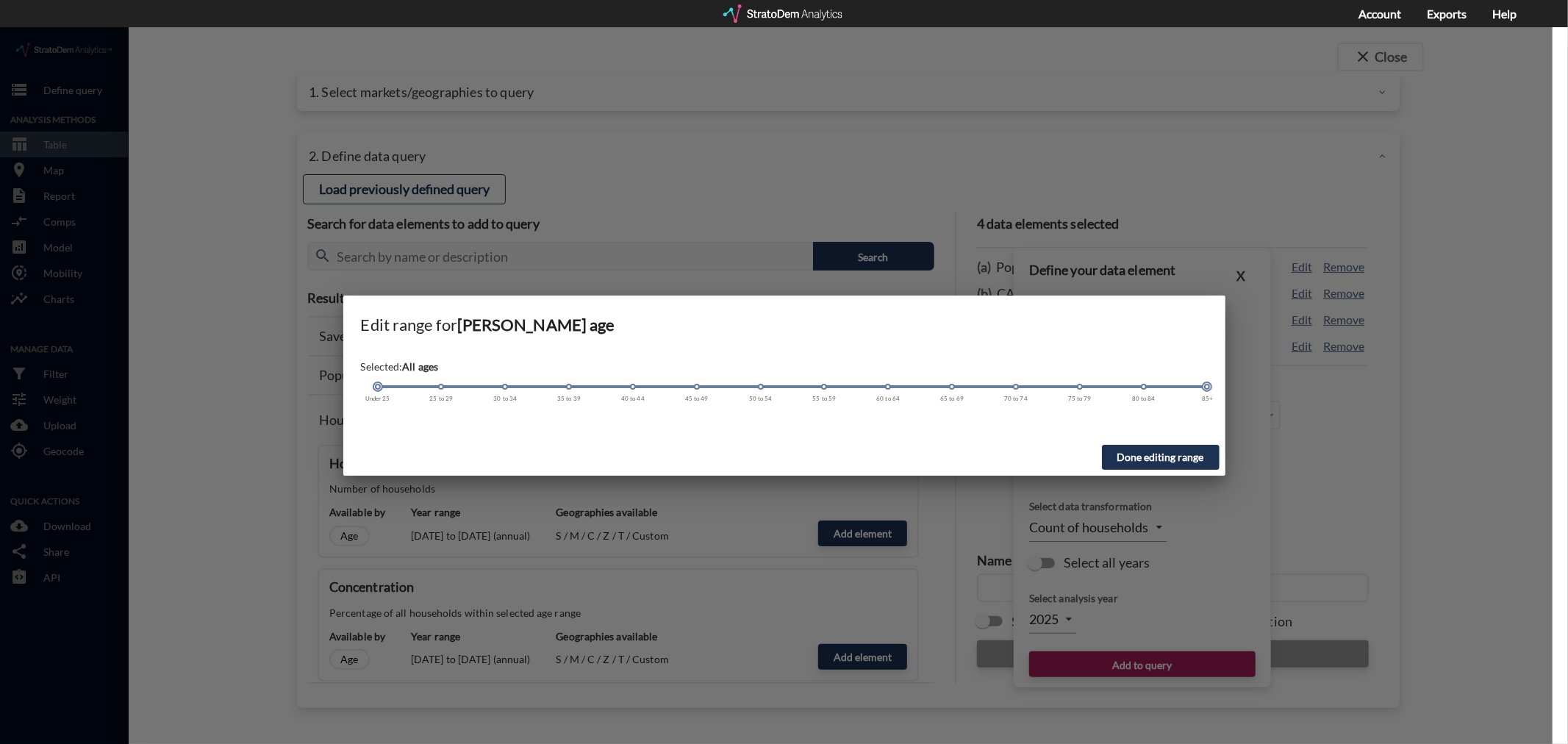
click div
click button "Done editing range"
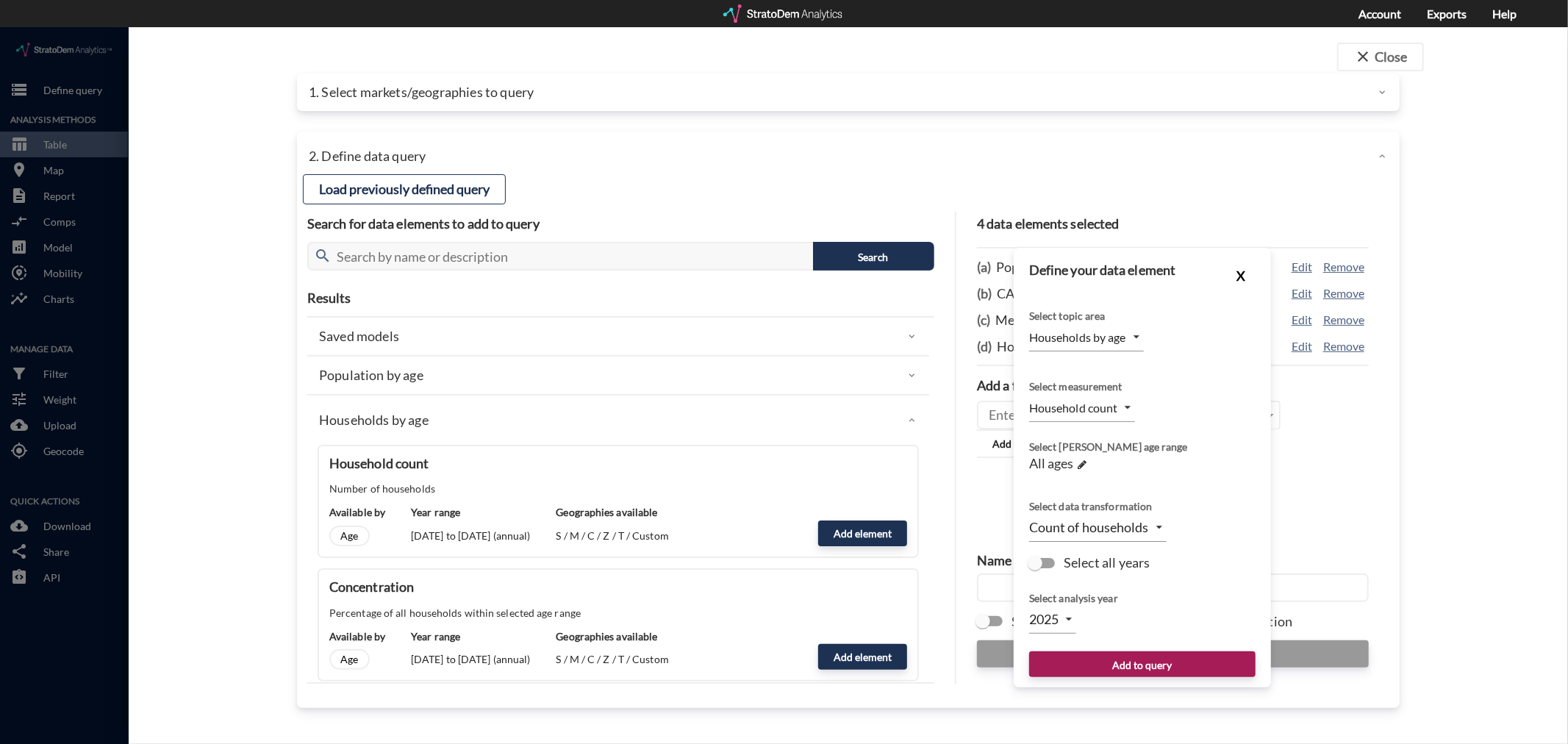
click button "X"
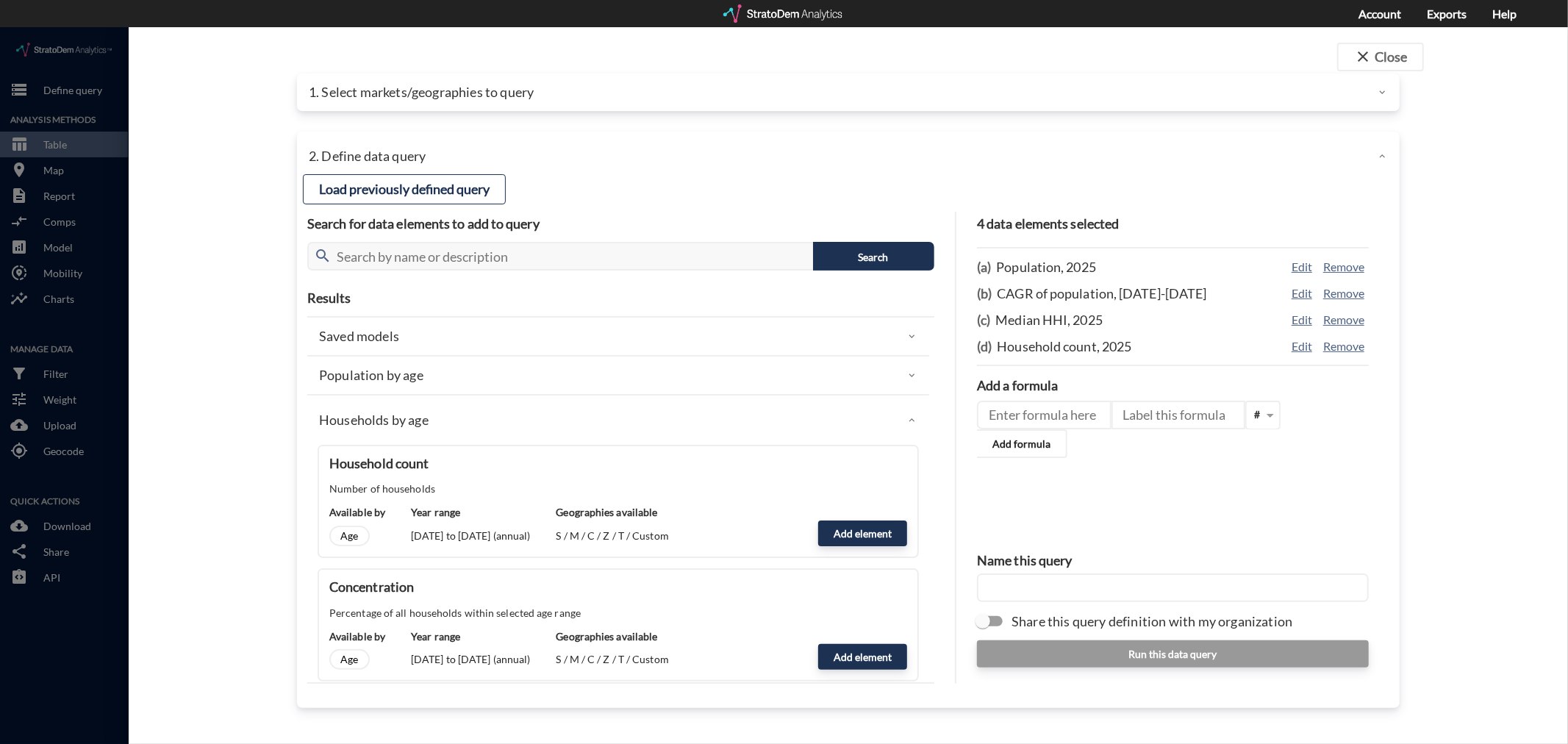
click div "Households by age"
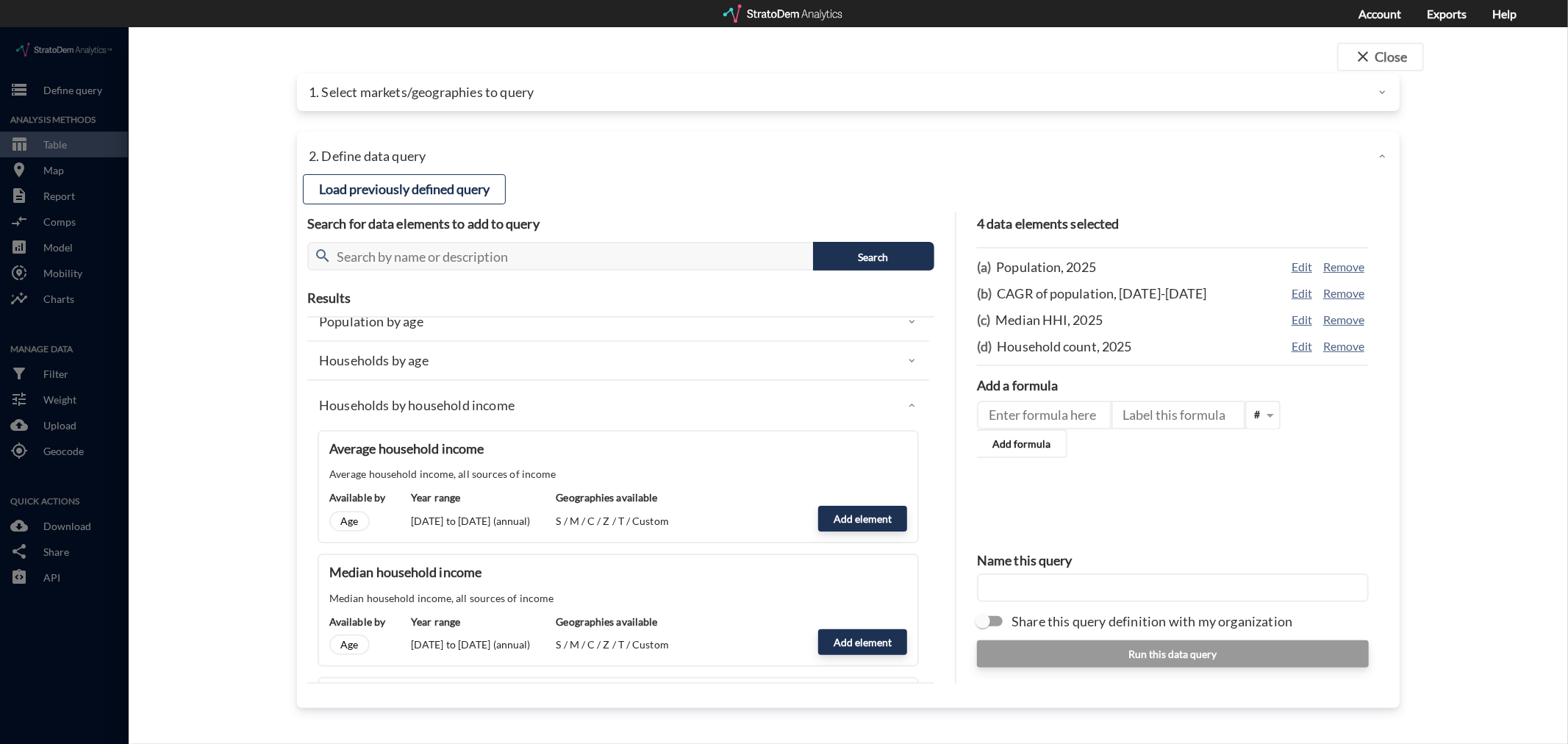
scroll to position [82, 0]
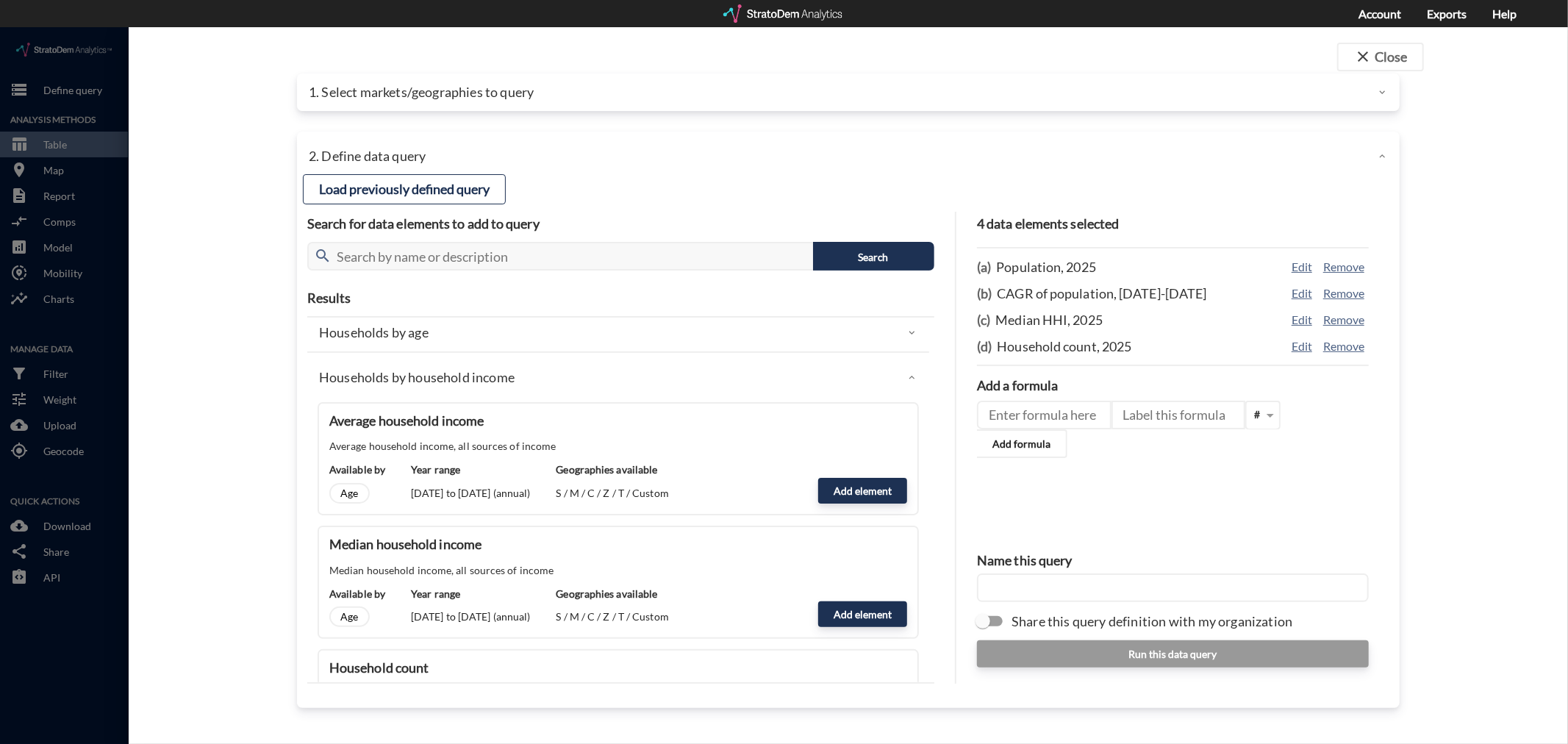
click p "Households by household income"
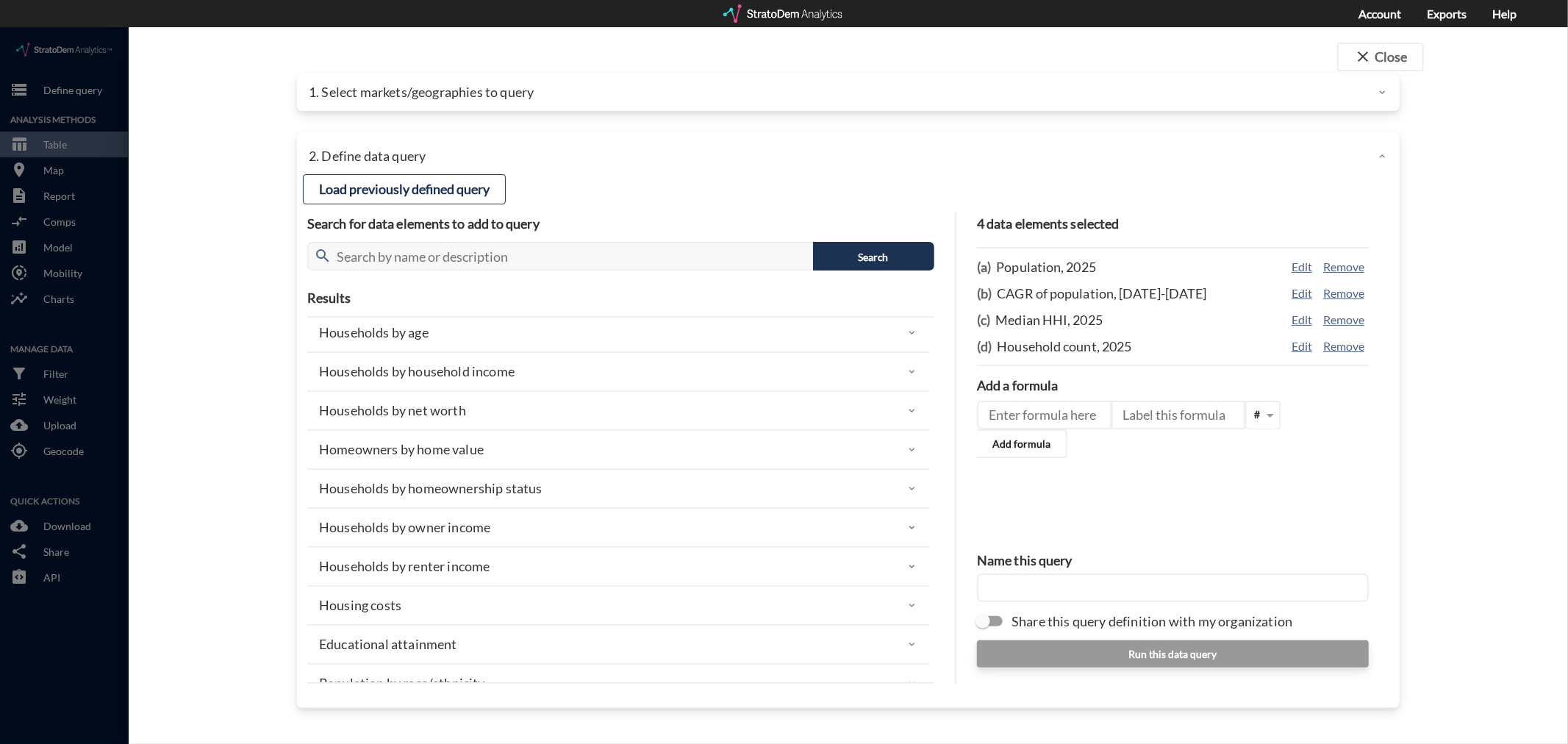
click p "Households by homeownership status"
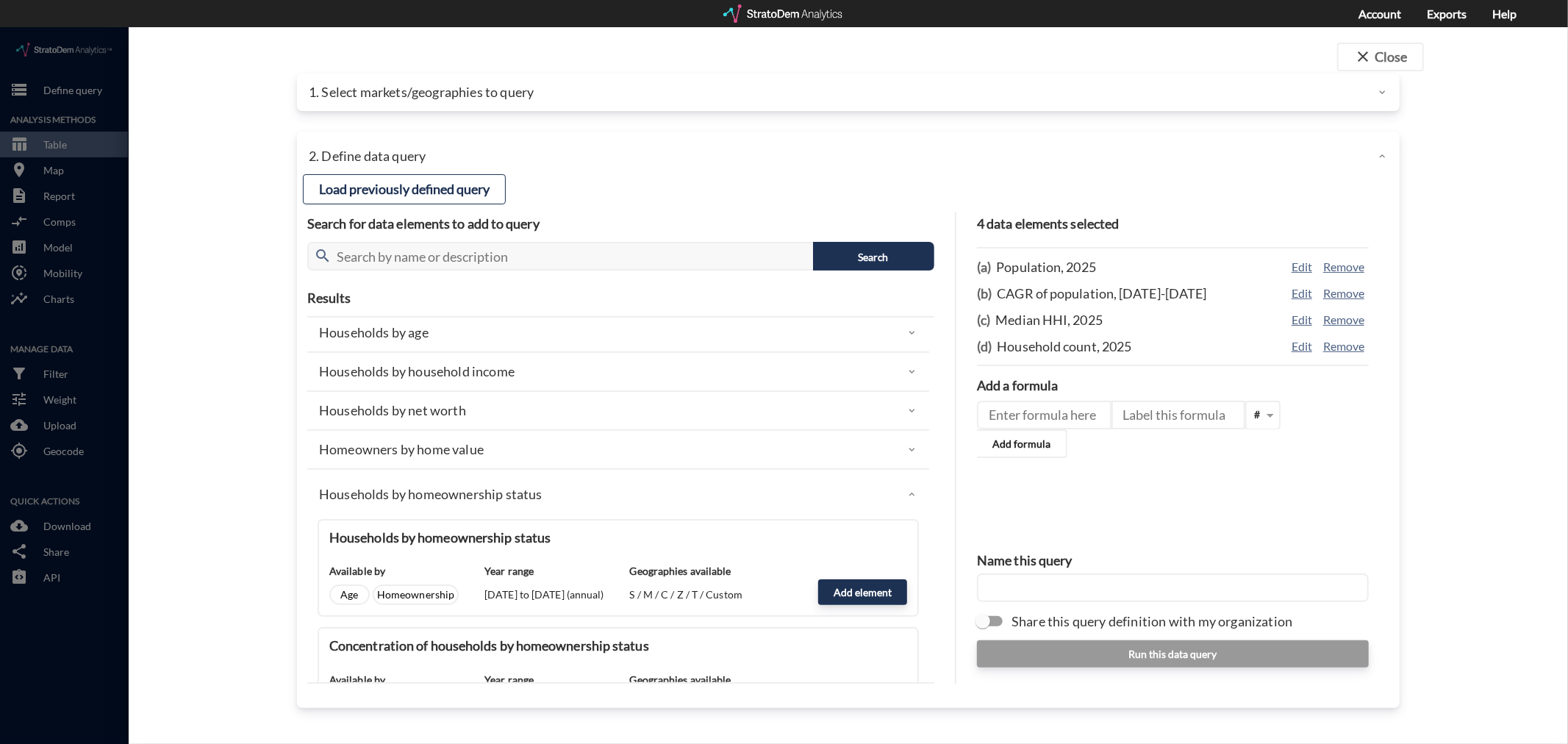
scroll to position [163, 0]
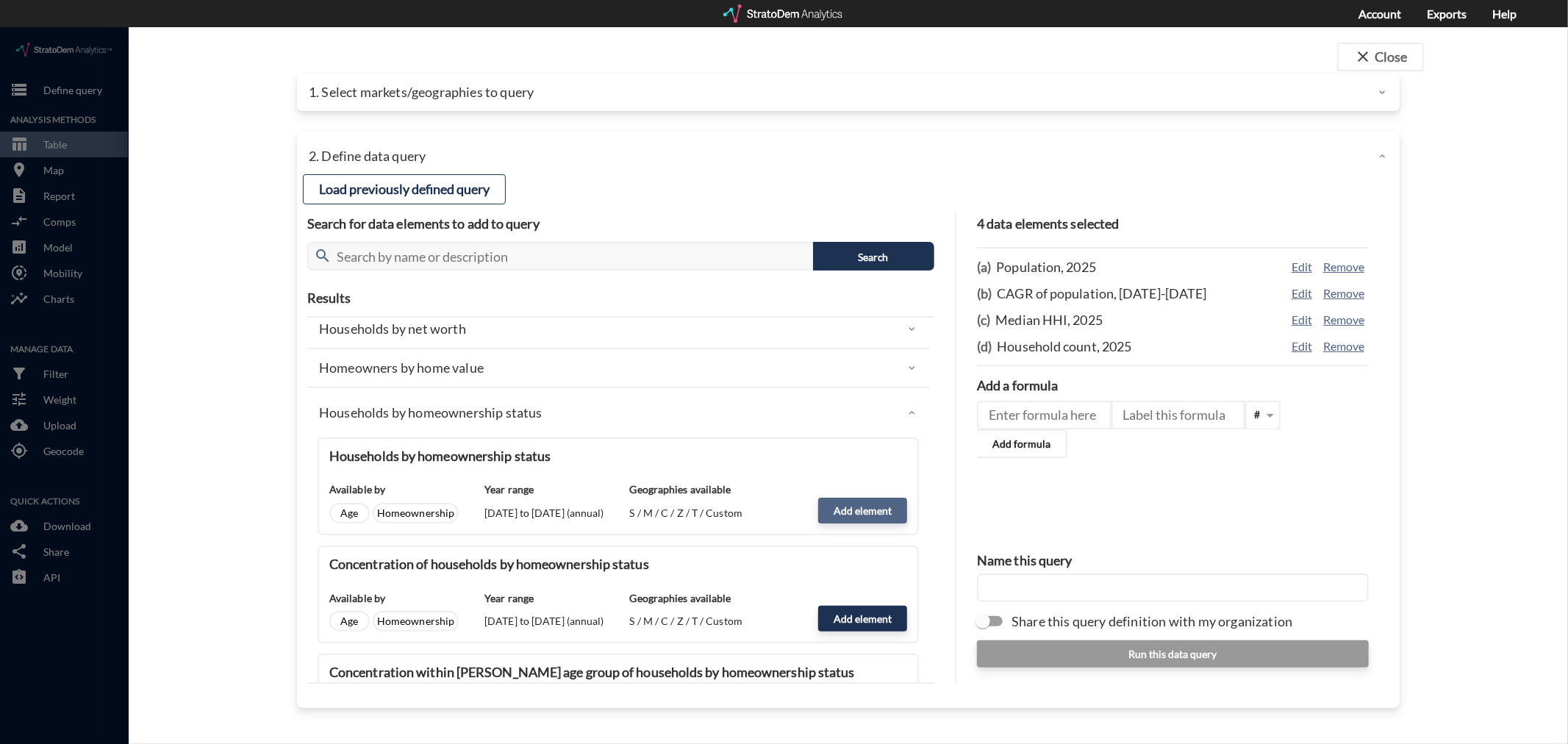
click button "Add element"
type input "HOMEOWNERSHIP_STATUS"
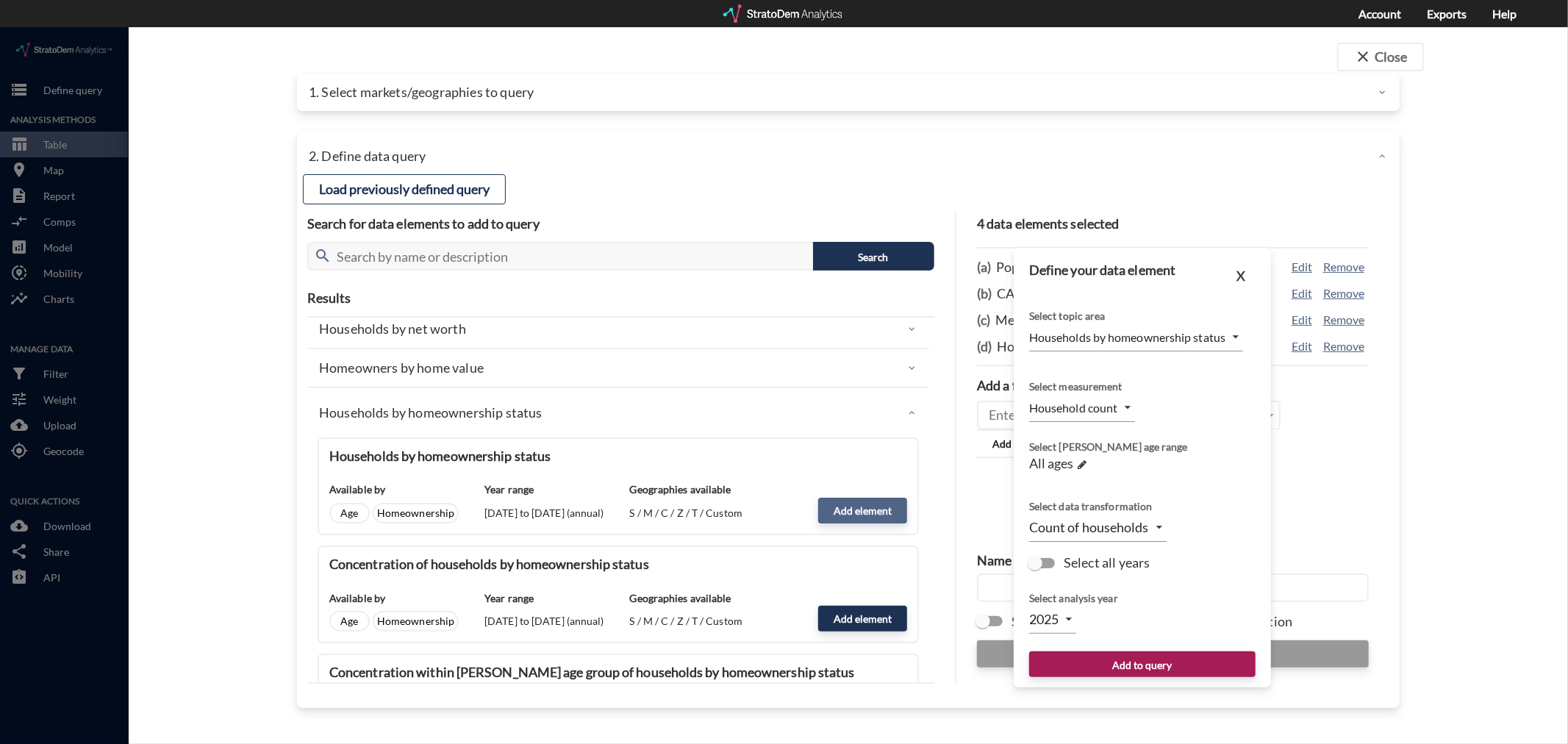
type input "COUNT_OWNER_RENTER"
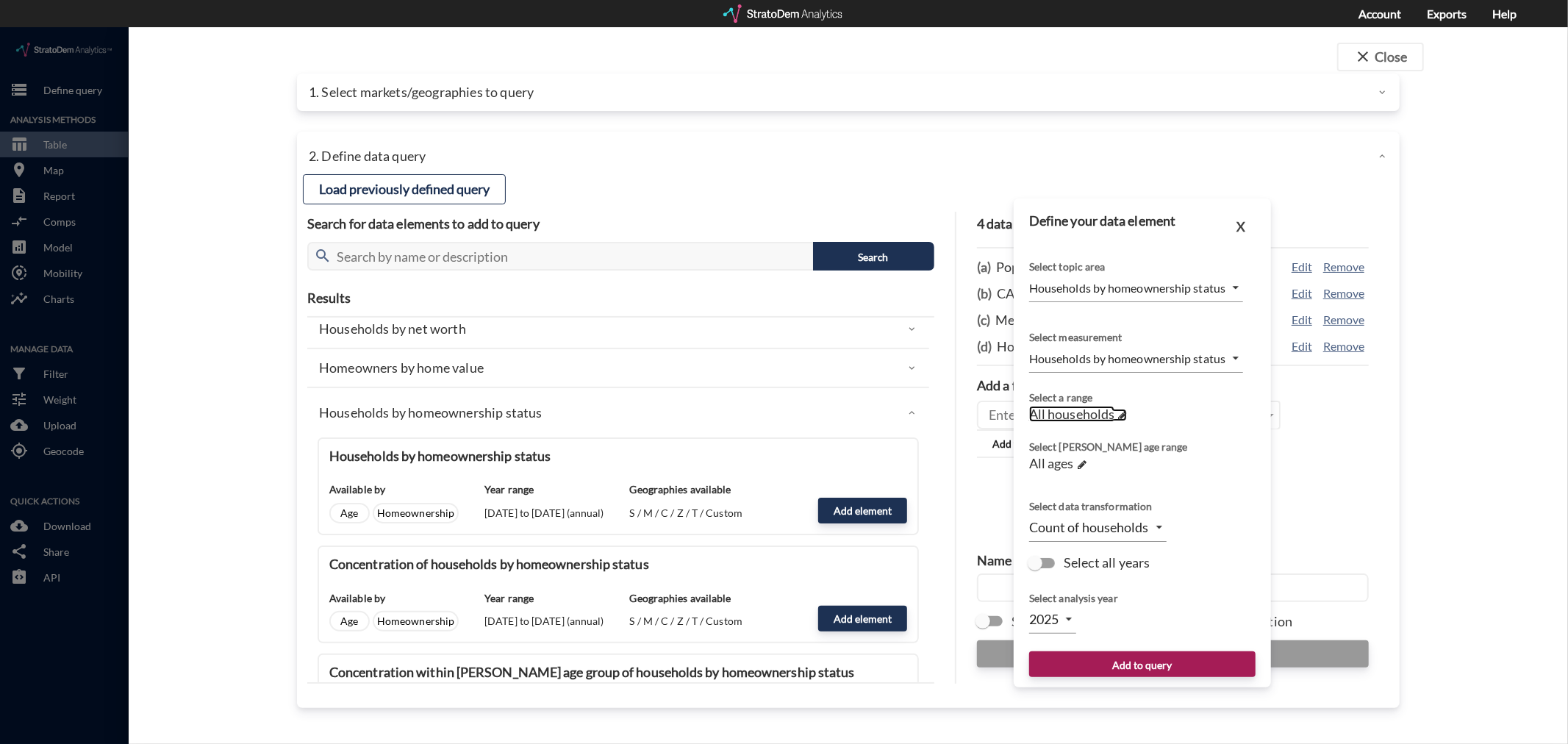
click span
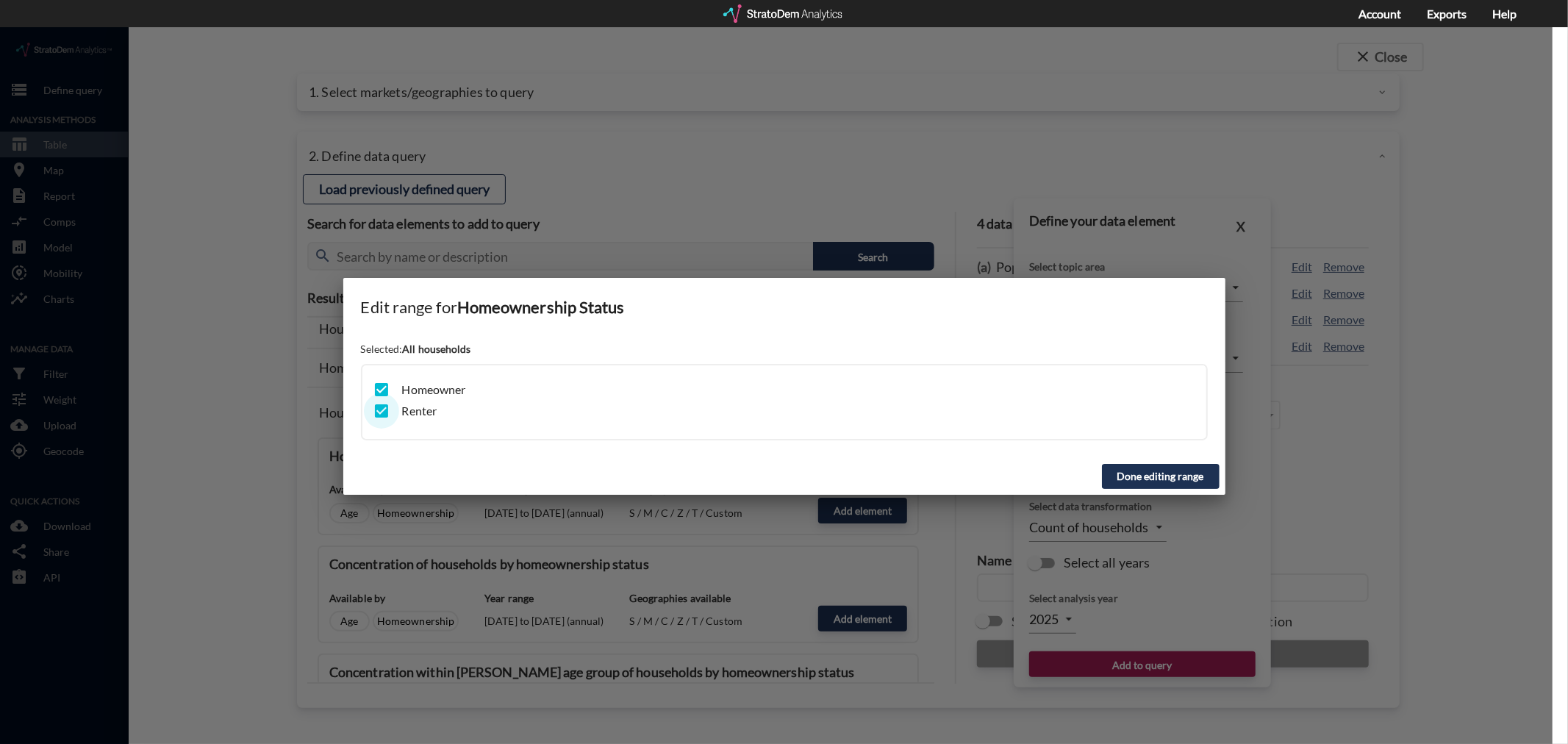
click input "checkbox"
checkbox input "false"
click button "Done editing range"
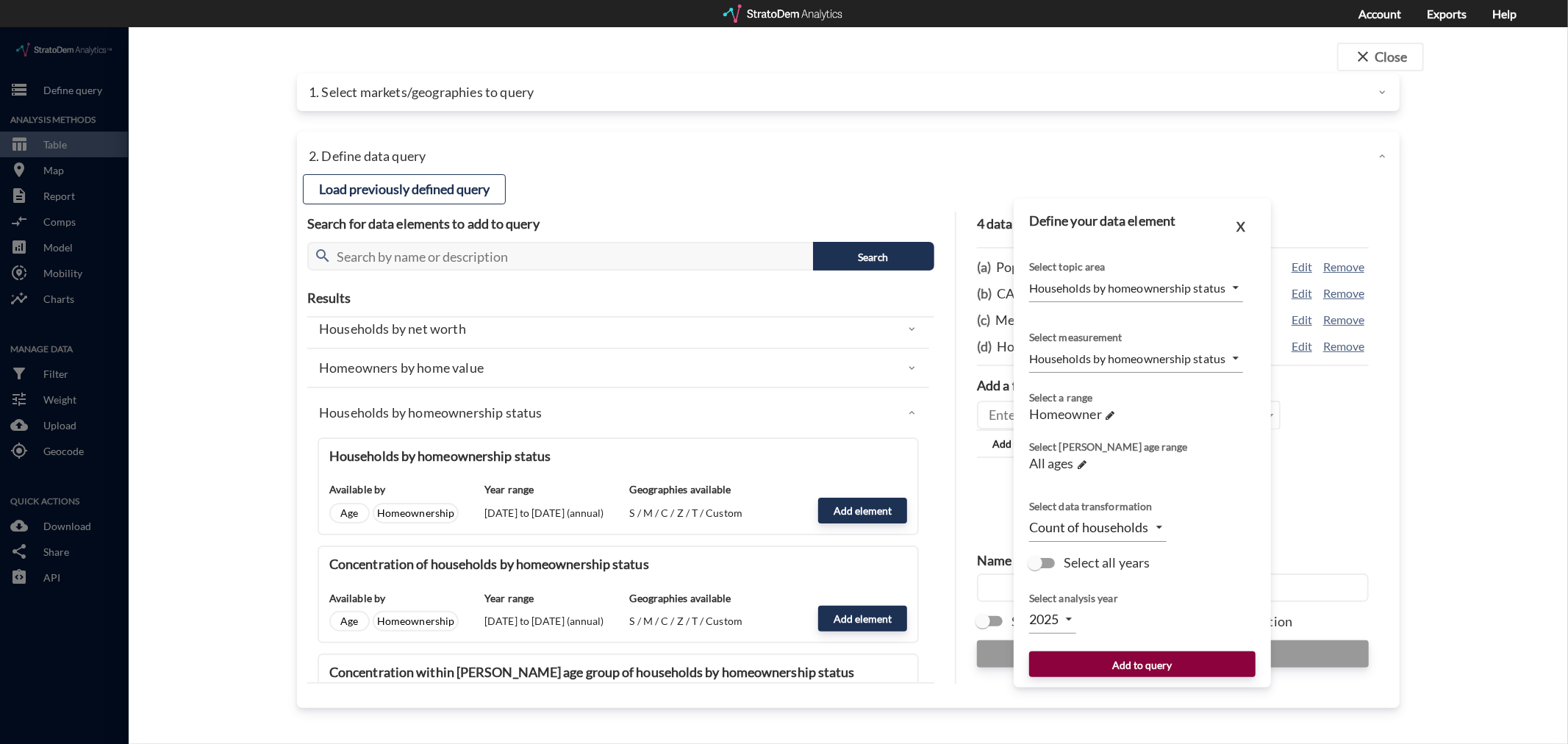
click button "Add to query"
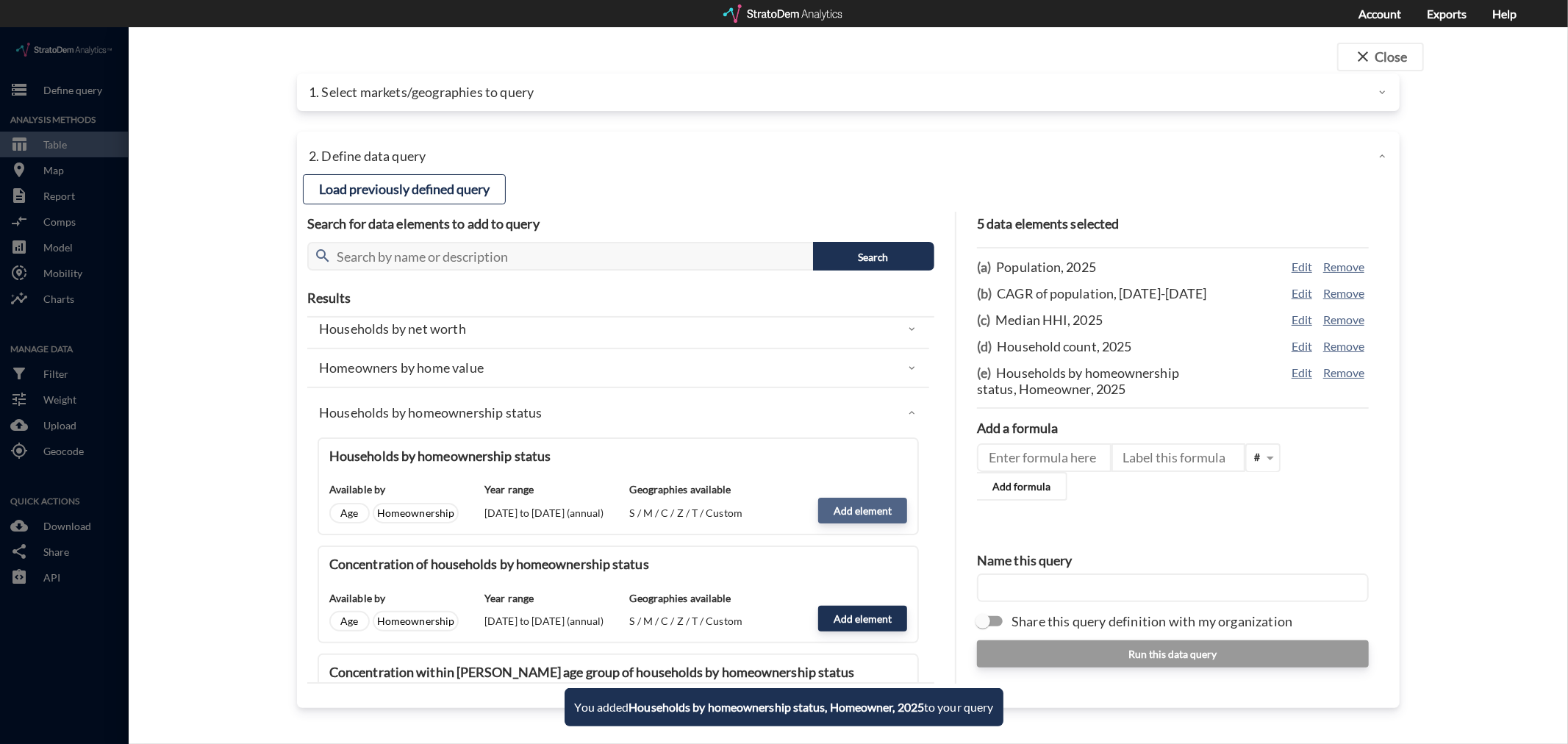
click button "Add element"
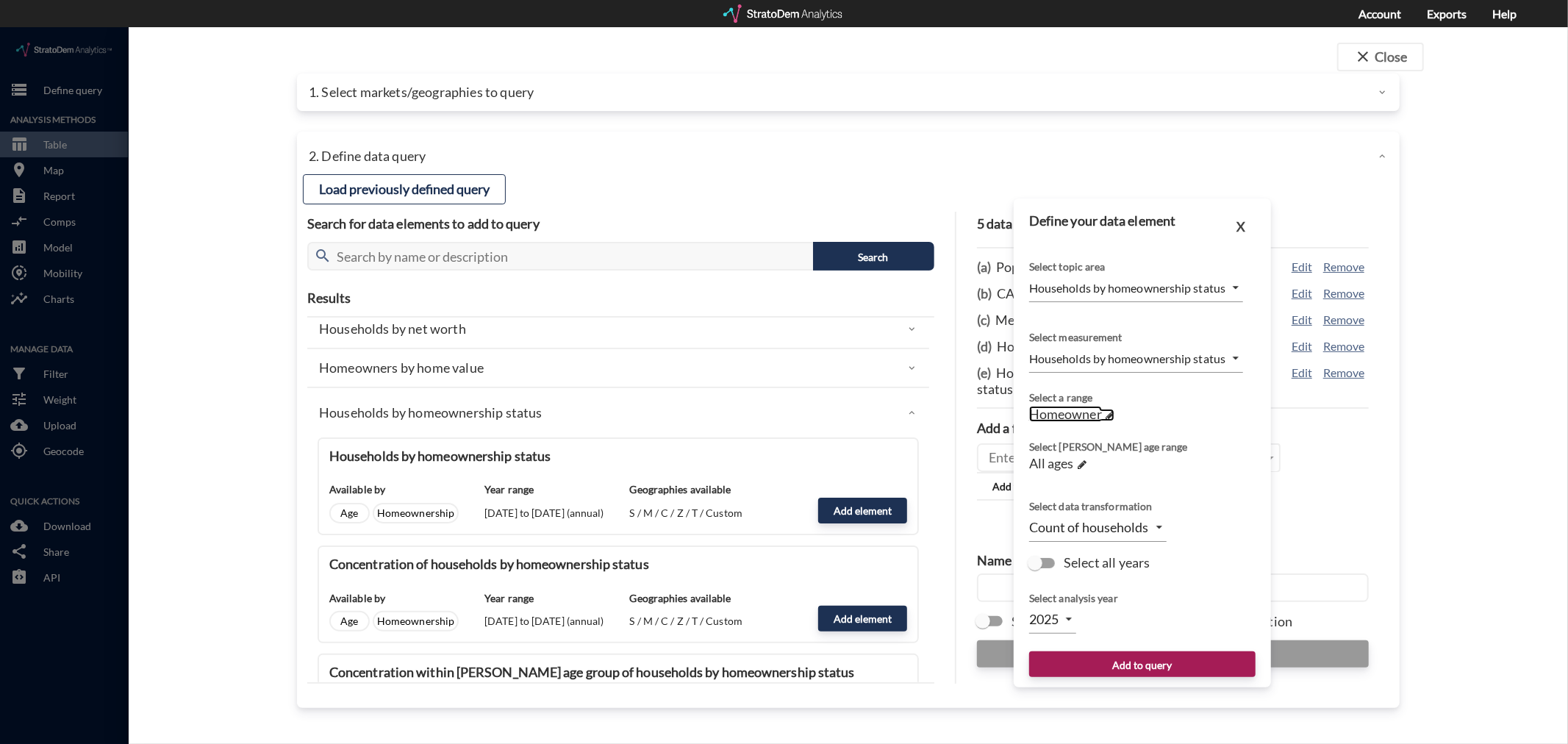
click span
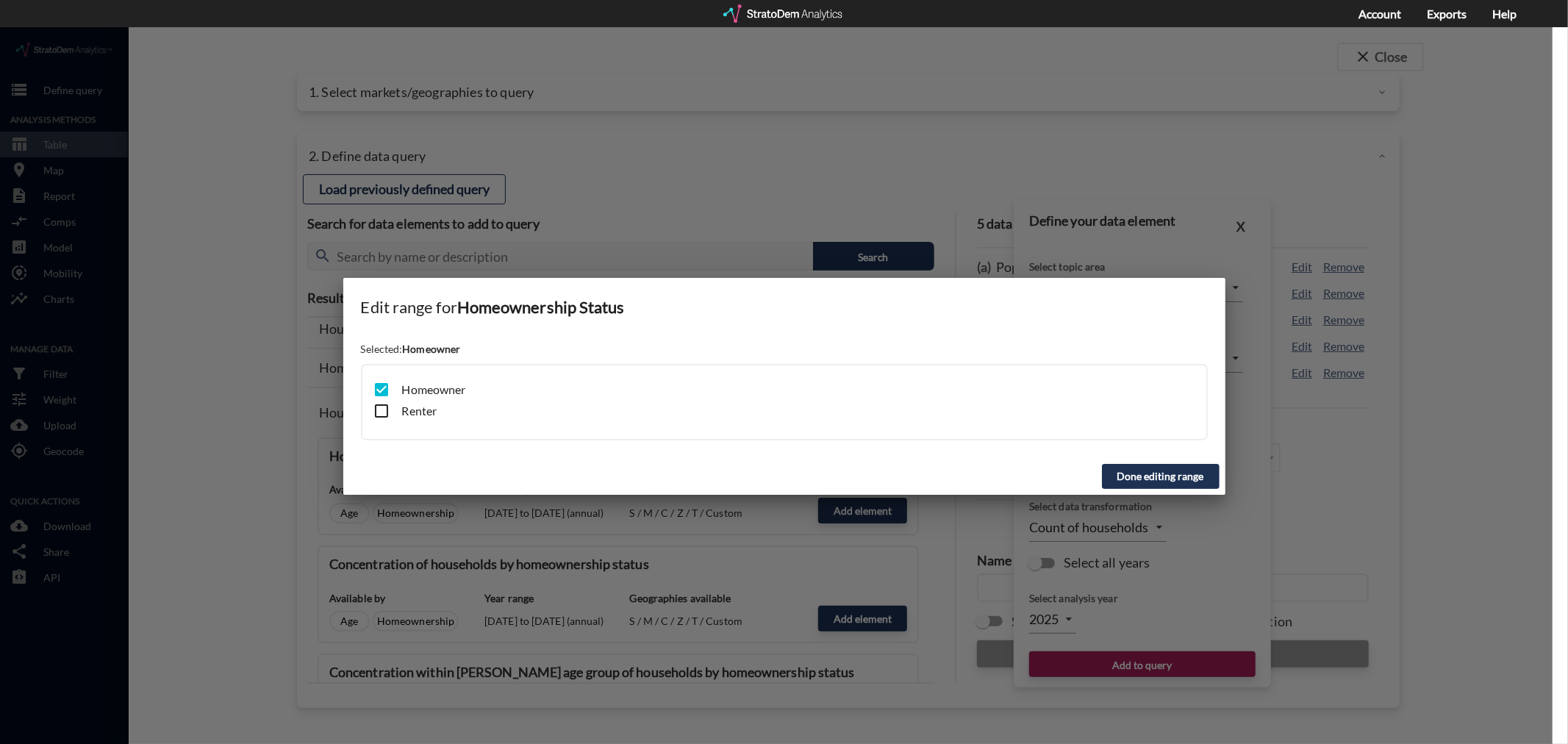
click input "checkbox"
checkbox input "true"
click input "checkbox"
checkbox input "false"
click button "Done editing range"
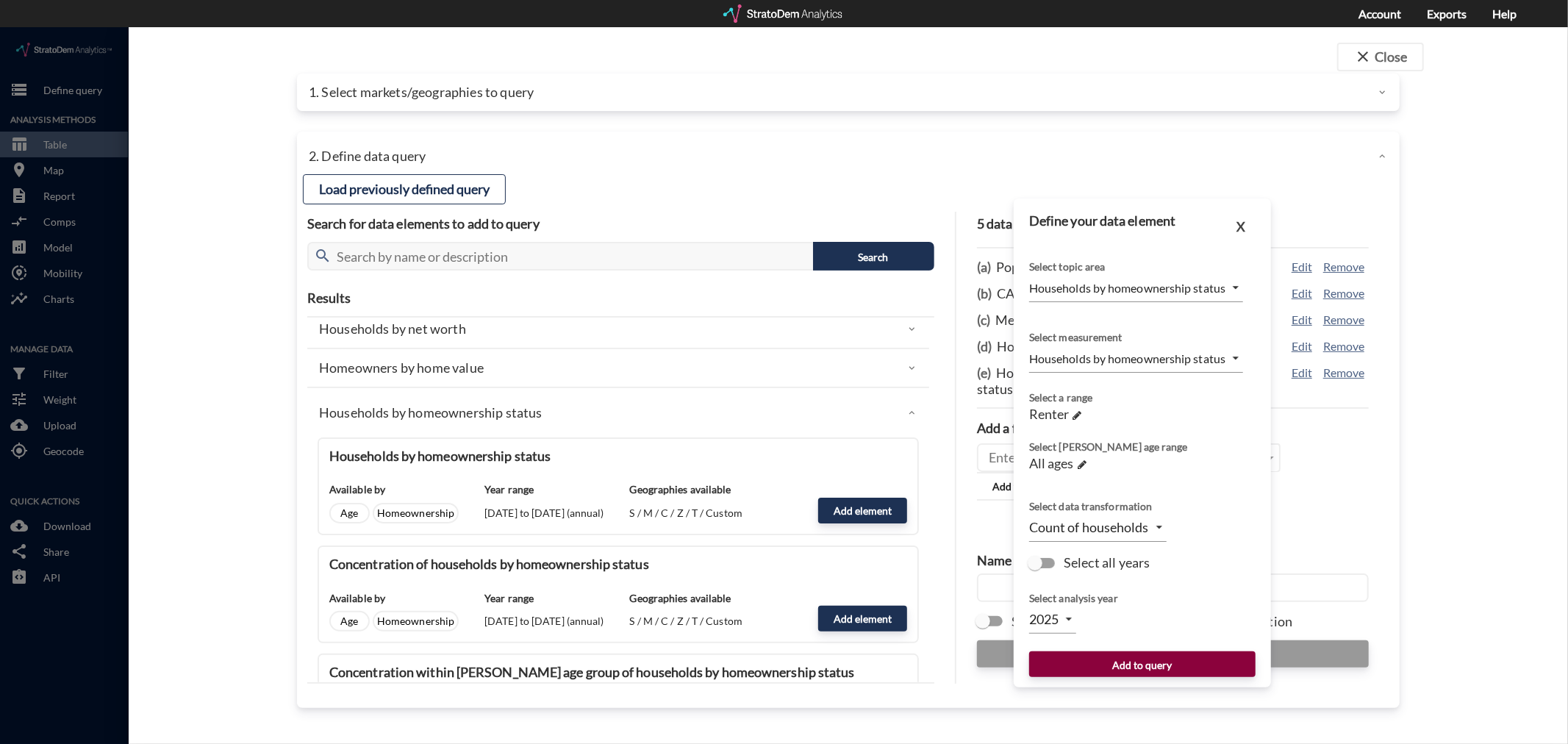
click button "Add to query"
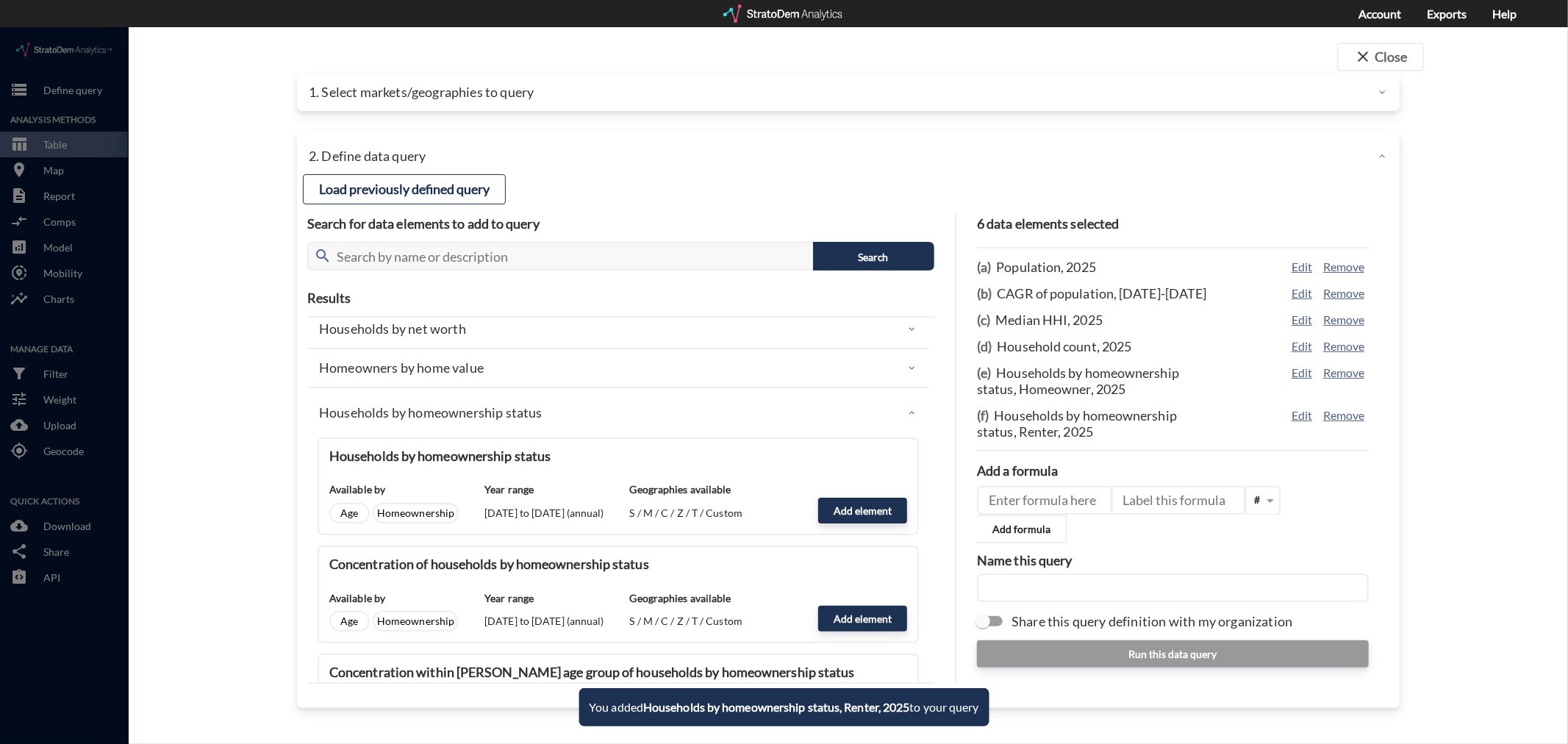
click div "Homeowners by home value"
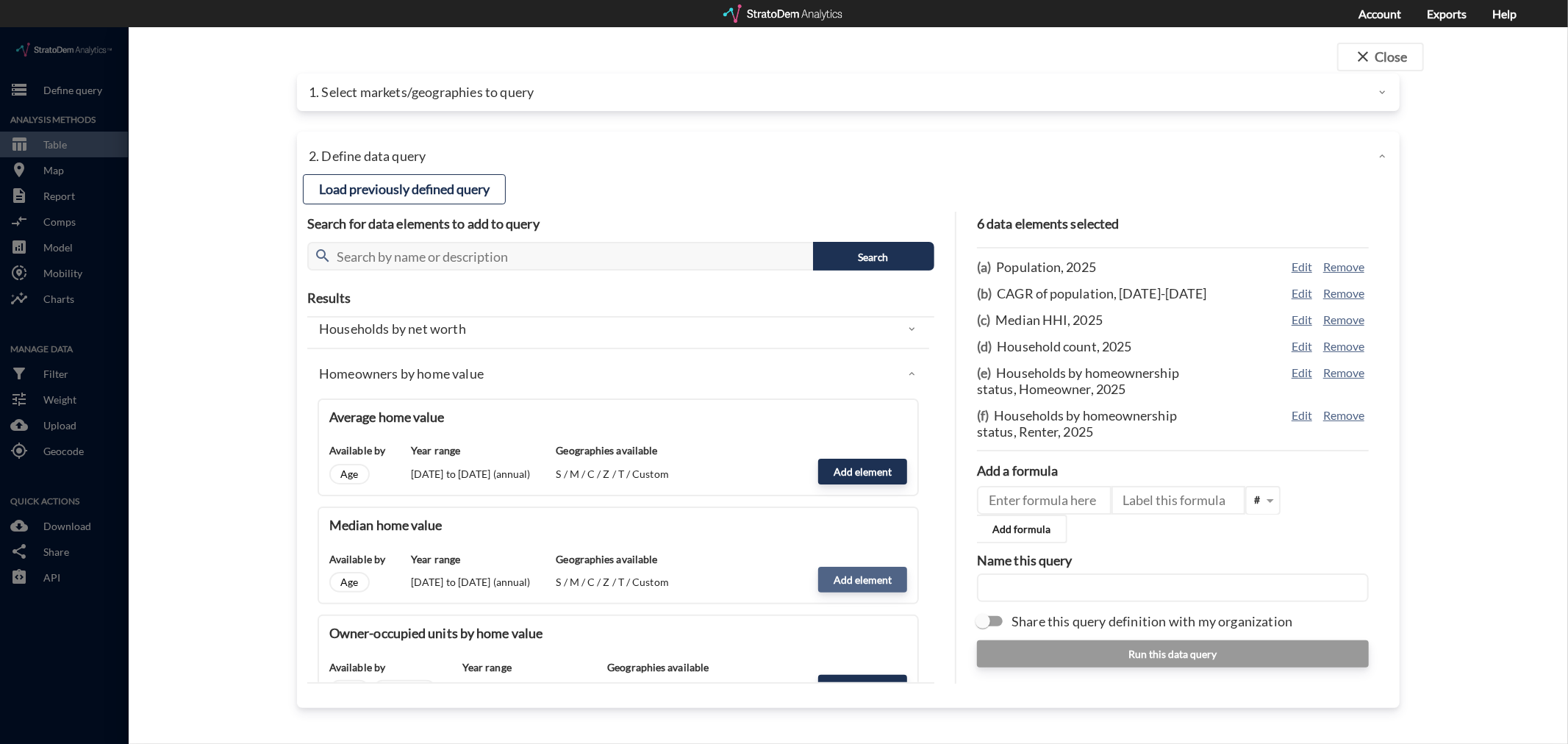
click button "Add element"
type input "HOME_VALUE_DYNAMICS"
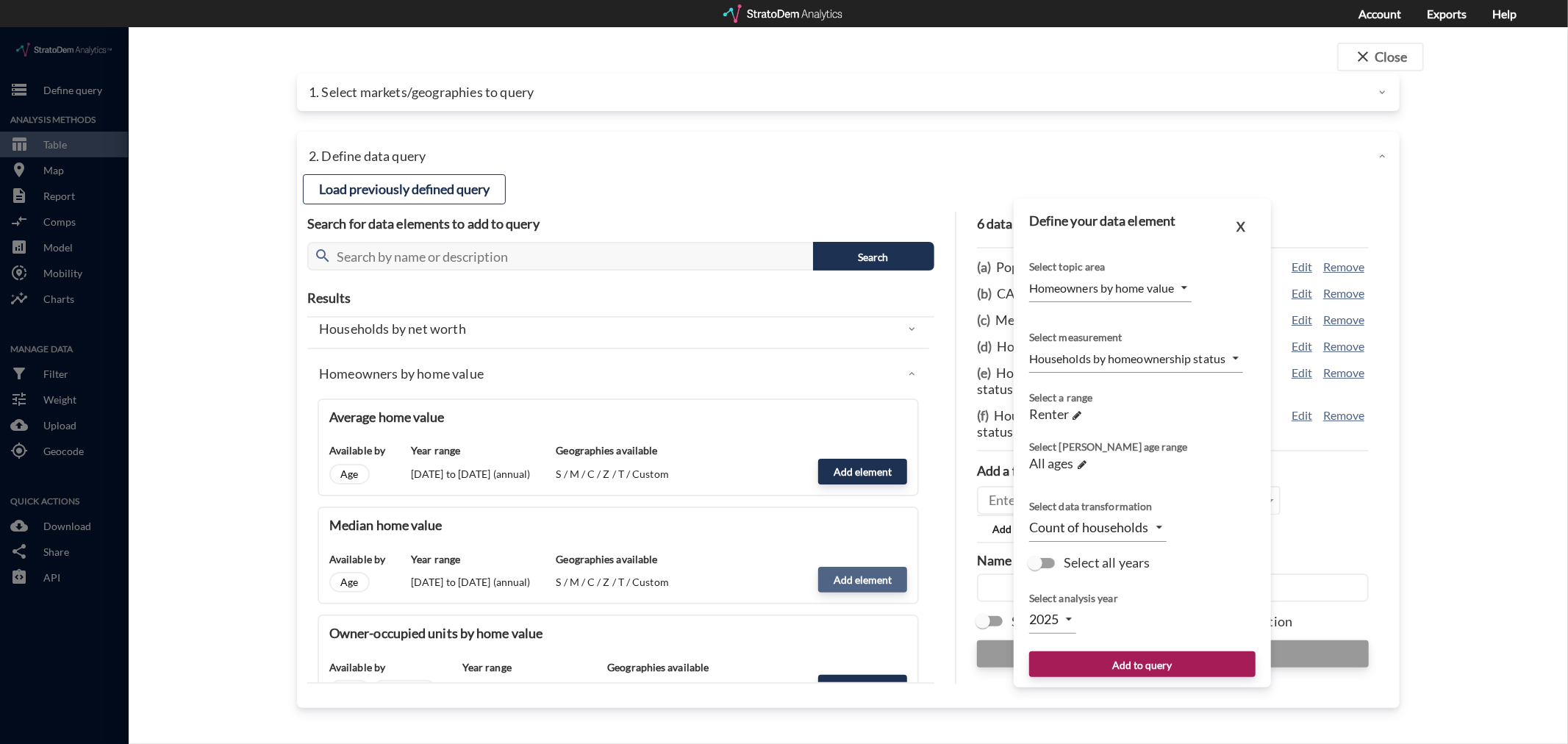
type input "MEDIAN"
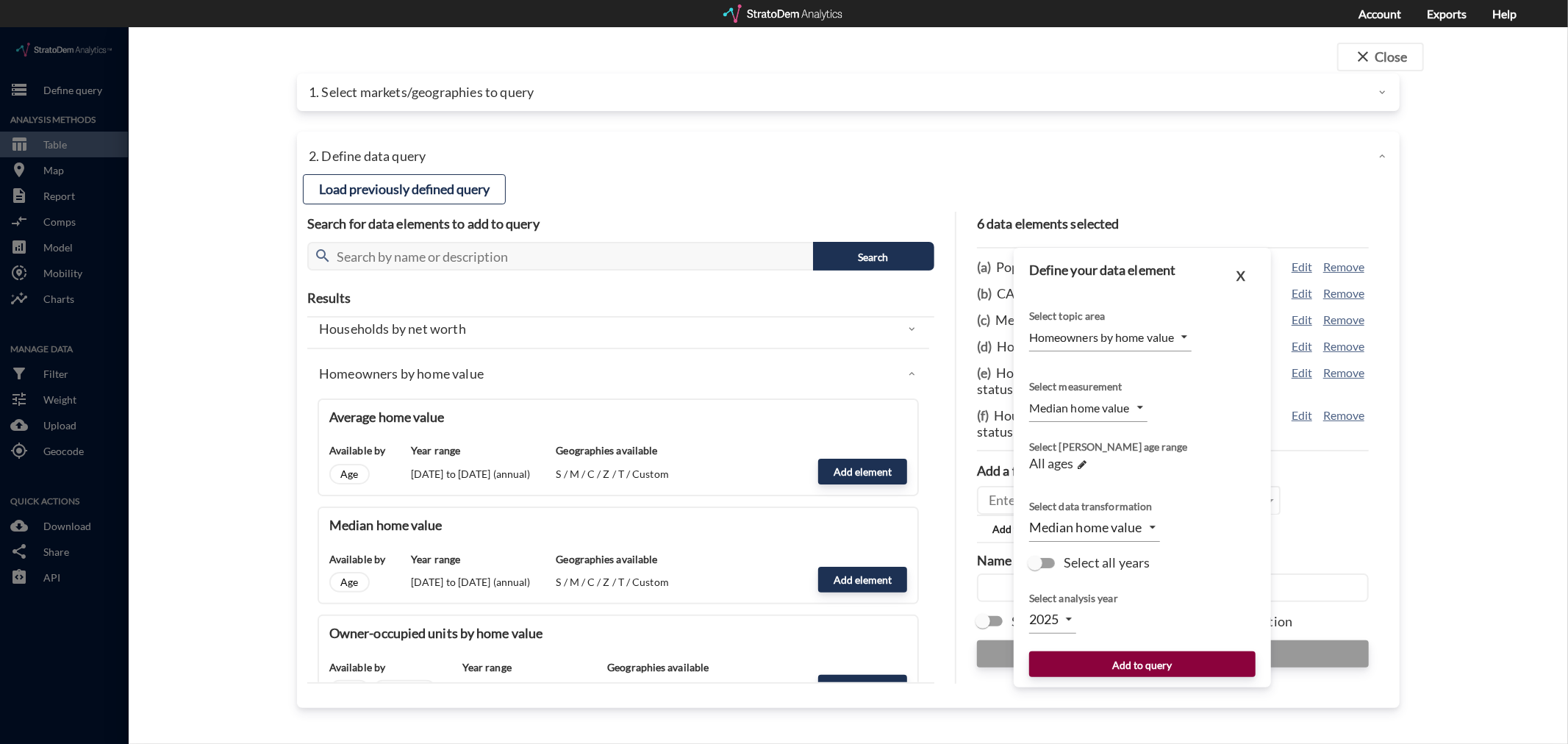
click button "Add to query"
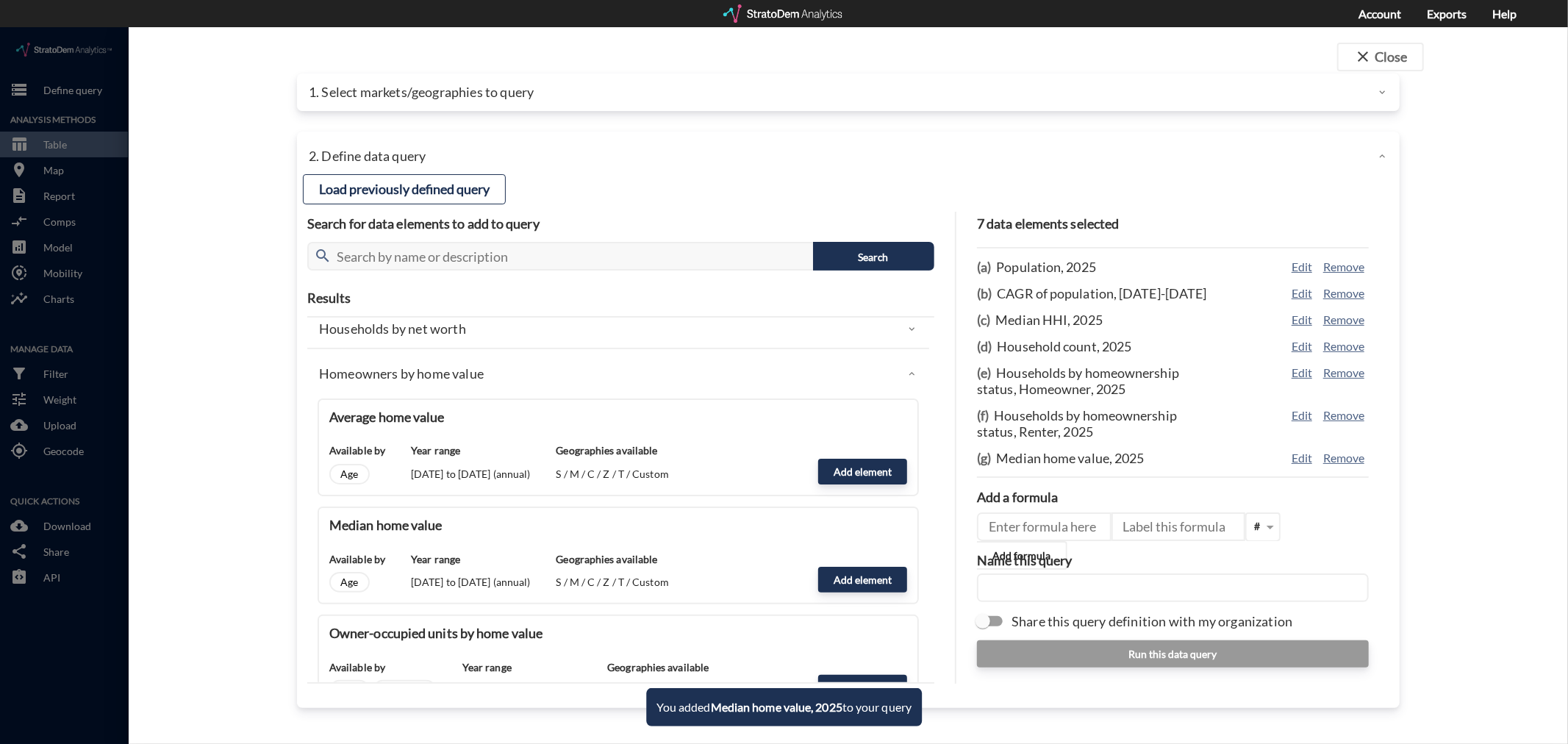
click input "text"
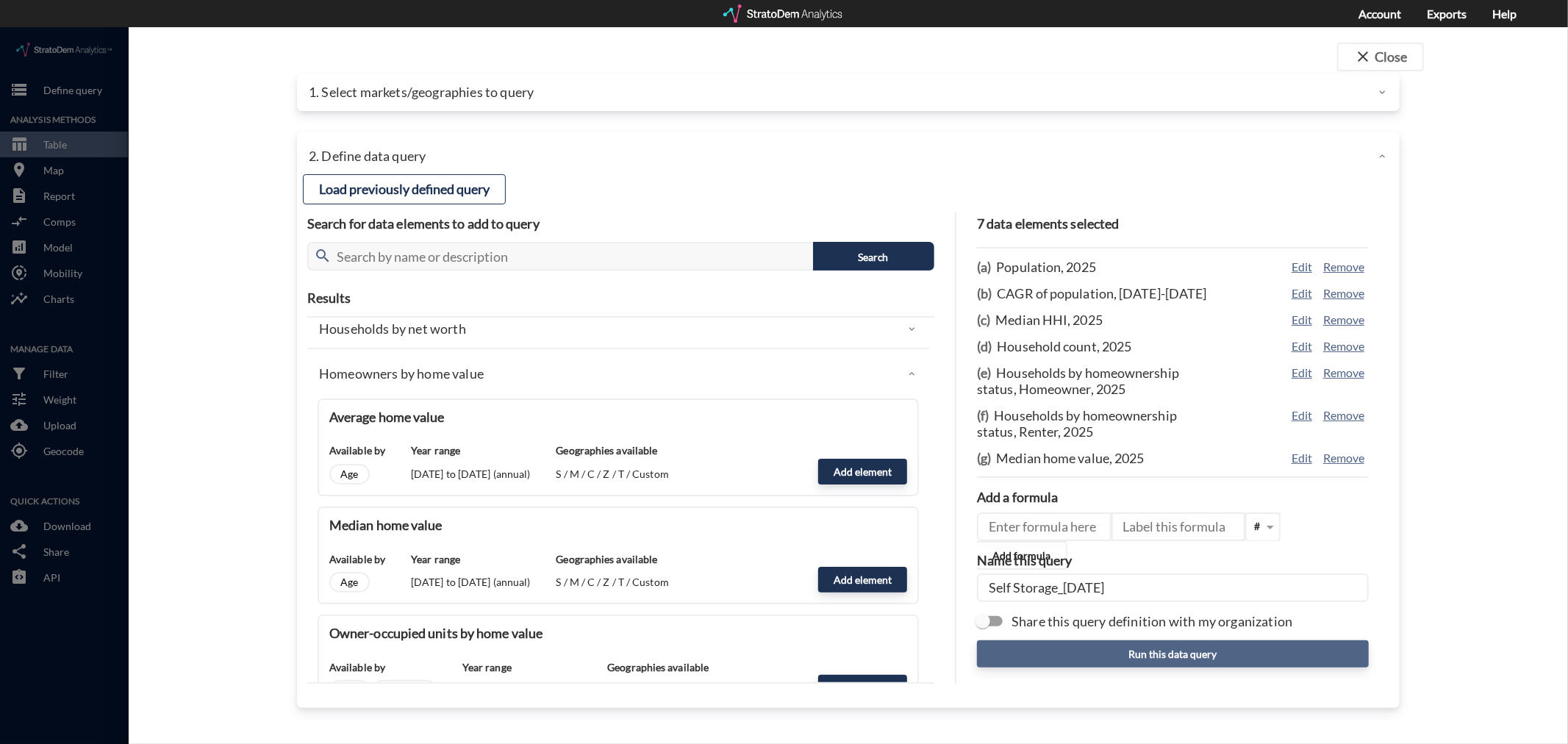
type input "Self Storage_[DATE]"
click button "Run this data query"
